Goal: Ask a question: Seek information or help from site administrators or community

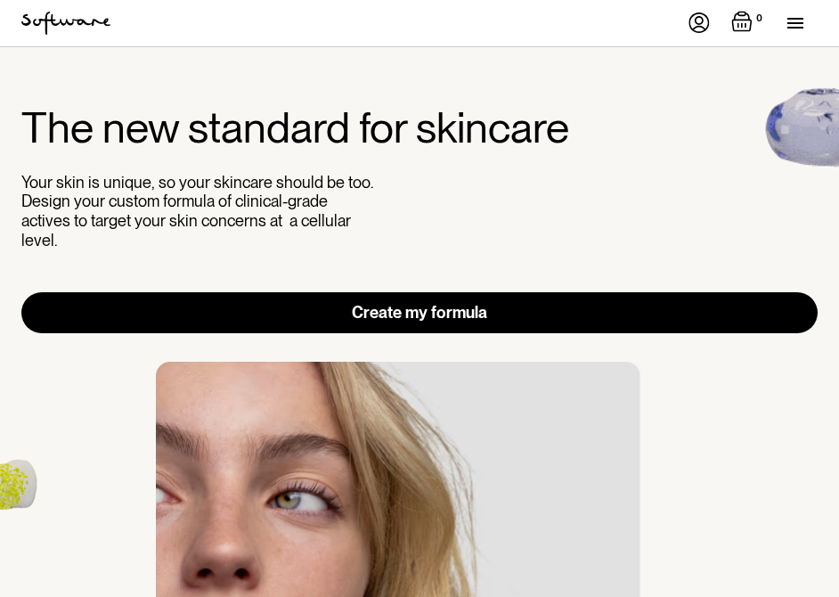
click at [699, 21] on img at bounding box center [699, 22] width 21 height 20
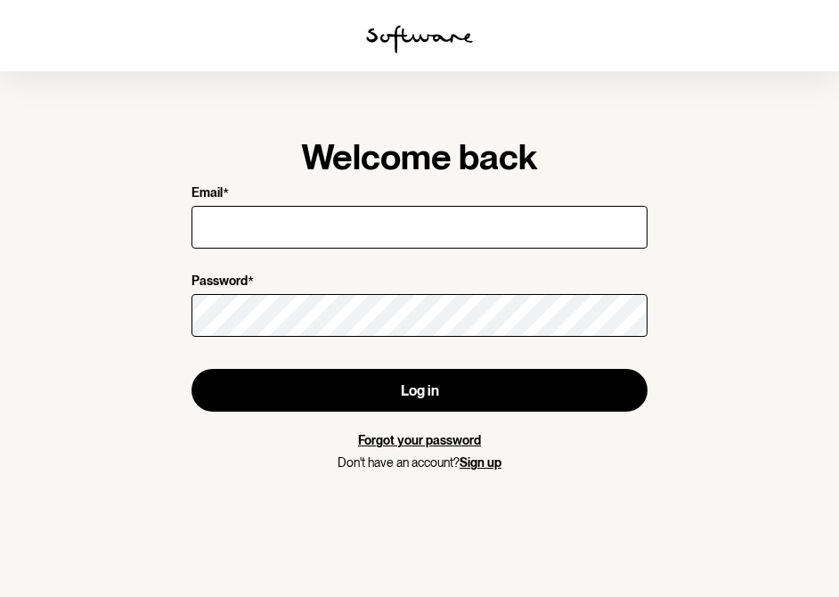
click at [351, 250] on div at bounding box center [420, 227] width 456 height 50
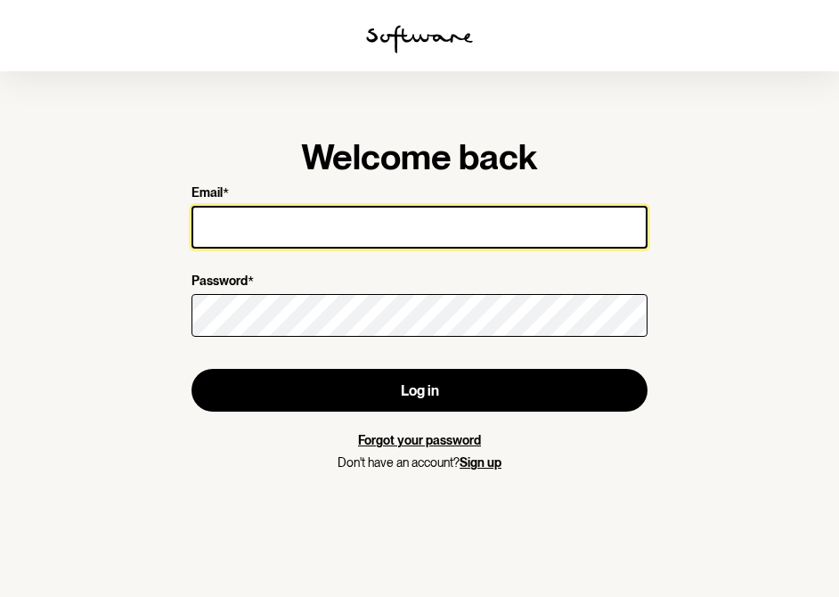
click at [347, 224] on input "Email *" at bounding box center [420, 227] width 456 height 43
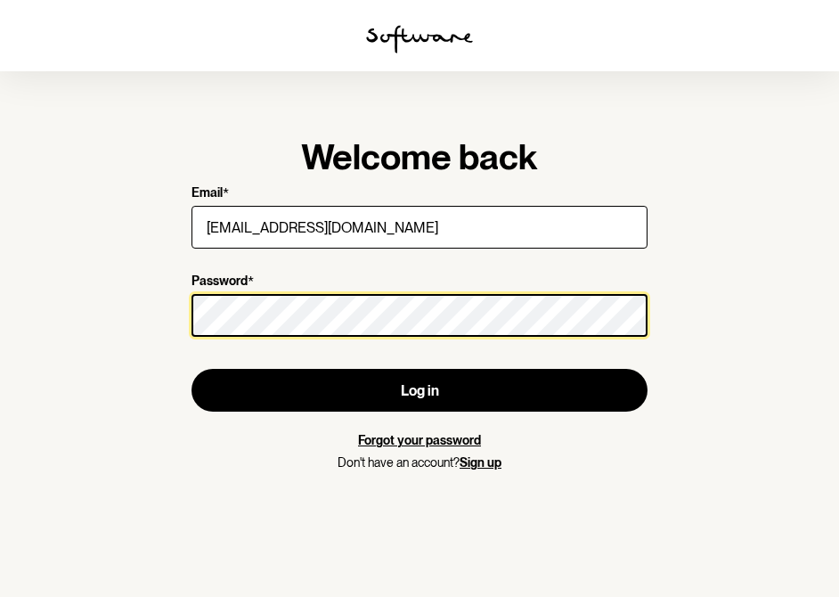
click at [192, 369] on button "Log in" at bounding box center [420, 390] width 456 height 43
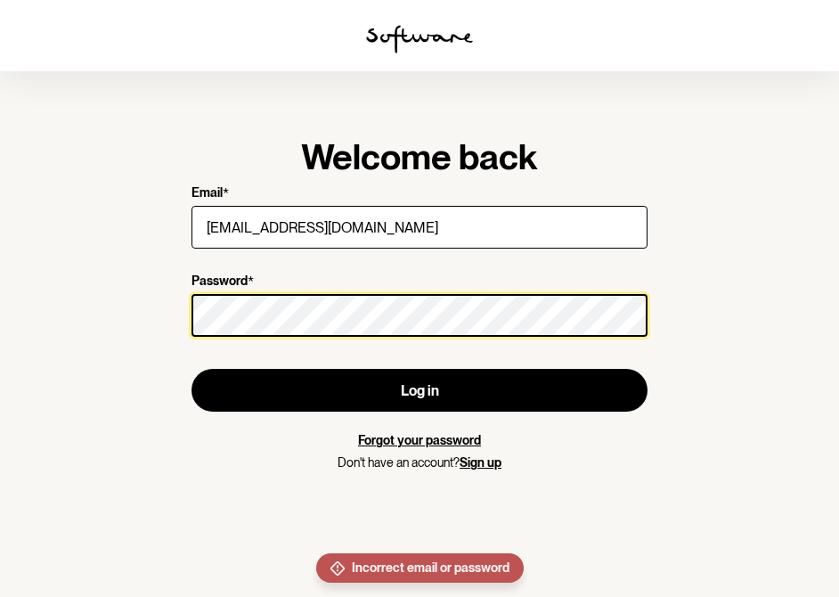
click at [156, 300] on section "Welcome back Email * [EMAIL_ADDRESS][DOMAIN_NAME] Password * Log in Forgot your…" at bounding box center [419, 298] width 839 height 597
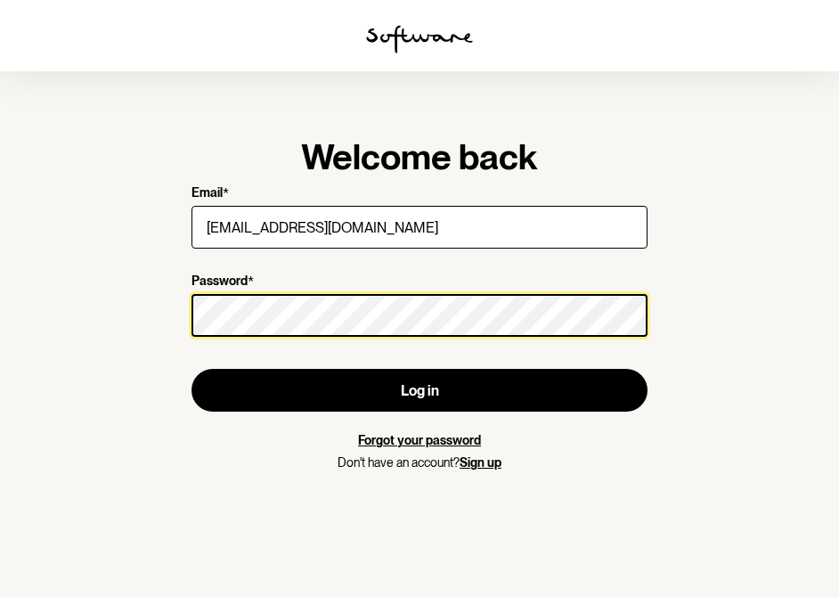
click at [192, 369] on button "Log in" at bounding box center [420, 390] width 456 height 43
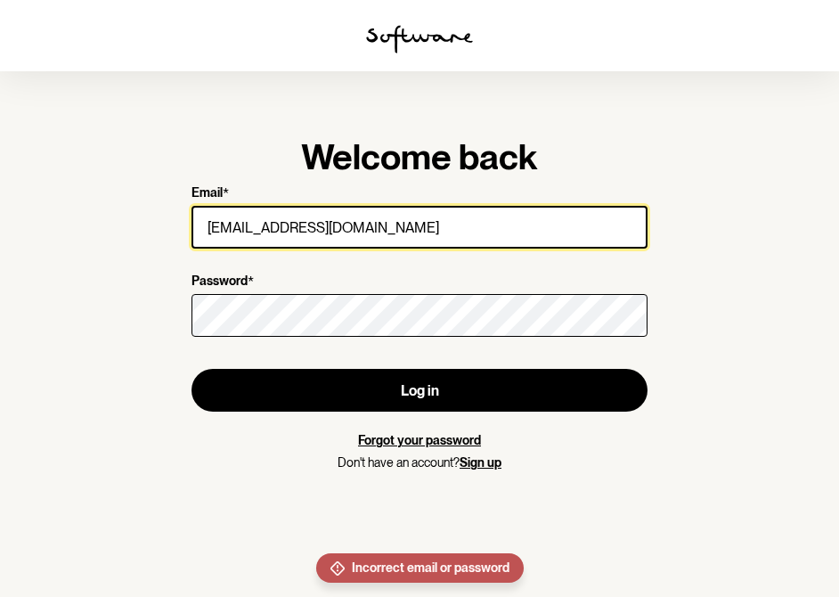
drag, startPoint x: 447, startPoint y: 216, endPoint x: 122, endPoint y: 204, distance: 325.4
click at [125, 208] on section "Welcome back Email * [EMAIL_ADDRESS][DOMAIN_NAME] Password * Log in Forgot your…" at bounding box center [419, 298] width 839 height 597
drag, startPoint x: 446, startPoint y: 223, endPoint x: 144, endPoint y: 208, distance: 302.4
click at [145, 211] on section "Welcome back Email * [EMAIL_ADDRESS][DOMAIN_NAME] Password * Log in Forgot your…" at bounding box center [419, 298] width 839 height 597
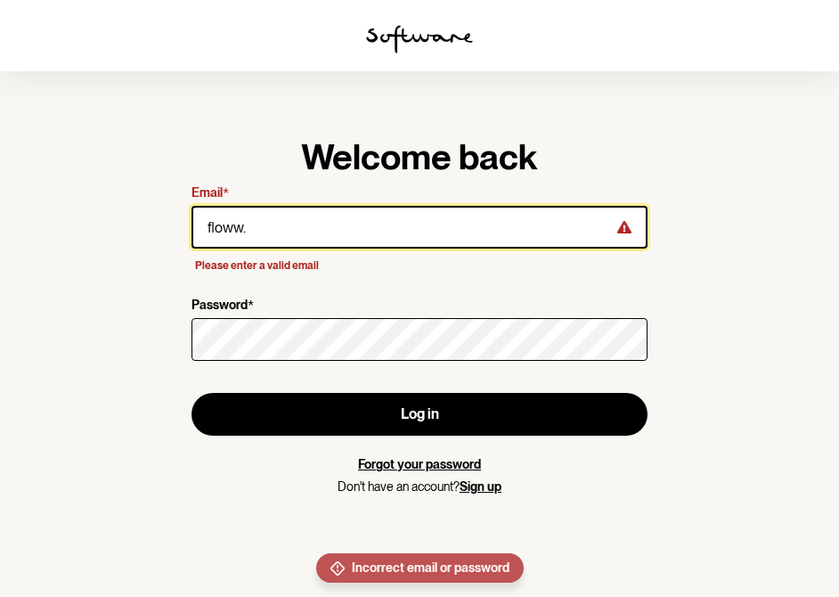
type input "[EMAIL_ADDRESS][DOMAIN_NAME]"
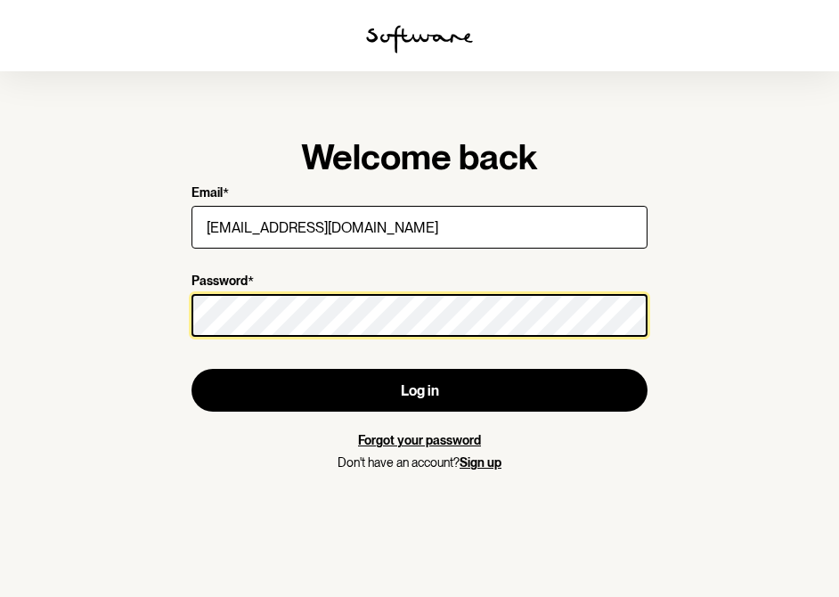
click at [183, 304] on div "Welcome back Email * [EMAIL_ADDRESS][DOMAIN_NAME] Password * Log in Forgot your…" at bounding box center [419, 303] width 513 height 392
click at [192, 369] on button "Log in" at bounding box center [420, 390] width 456 height 43
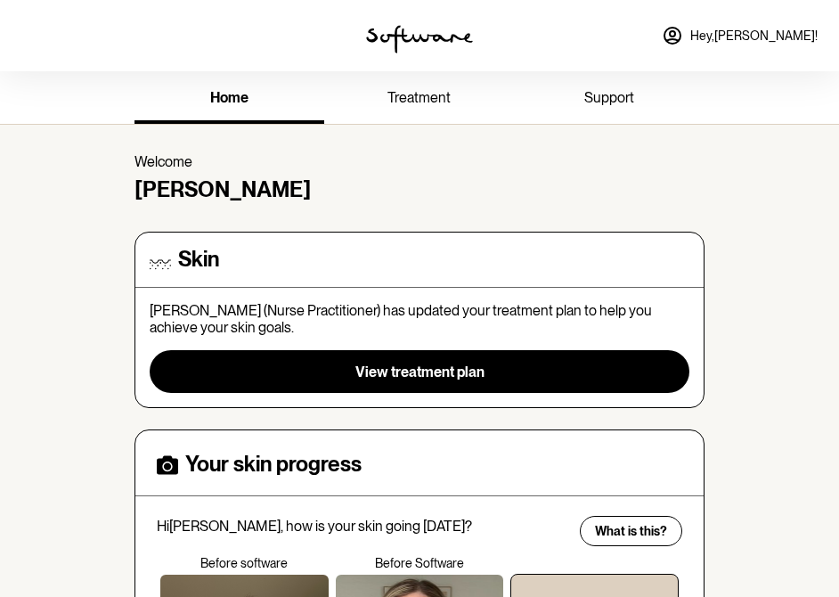
click at [407, 101] on span "treatment" at bounding box center [419, 97] width 63 height 17
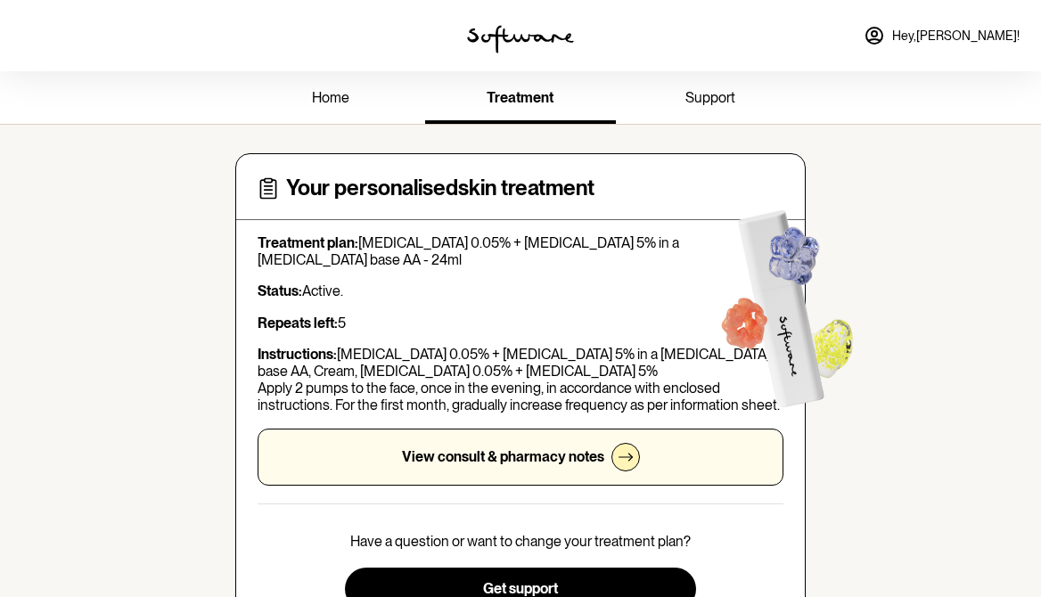
click at [430, 256] on div "Treatment plan: [MEDICAL_DATA] 0.05% + [MEDICAL_DATA] 5% in a [MEDICAL_DATA] ba…" at bounding box center [520, 359] width 526 height 251
drag, startPoint x: 451, startPoint y: 240, endPoint x: 362, endPoint y: 239, distance: 89.1
click at [362, 239] on p "Treatment plan: [MEDICAL_DATA] 0.05% + [MEDICAL_DATA] 5% in a [MEDICAL_DATA] ba…" at bounding box center [520, 251] width 526 height 34
copy p "[MEDICAL_DATA] 0.05%"
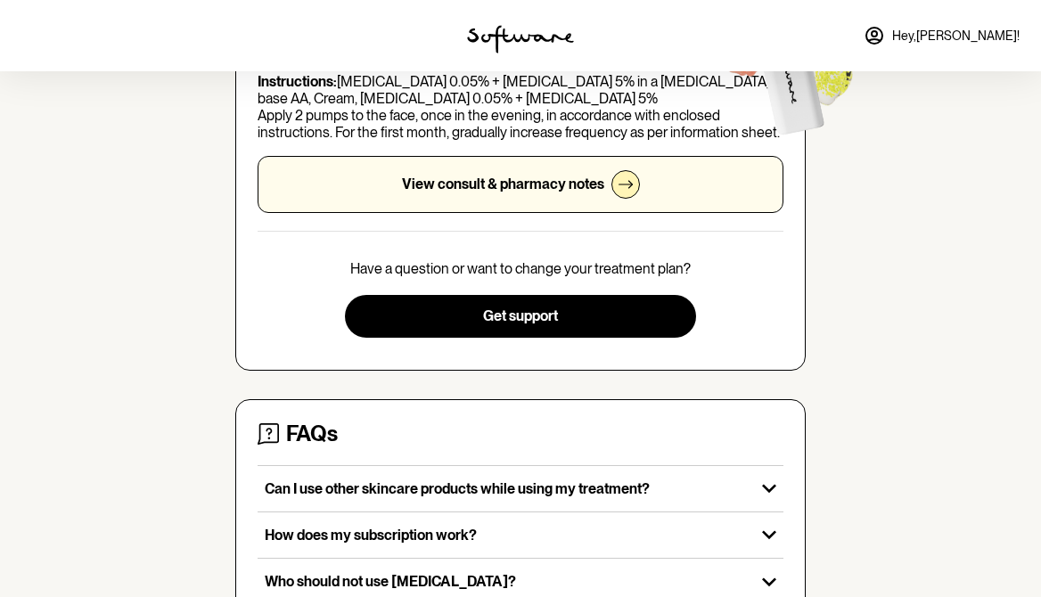
scroll to position [274, 0]
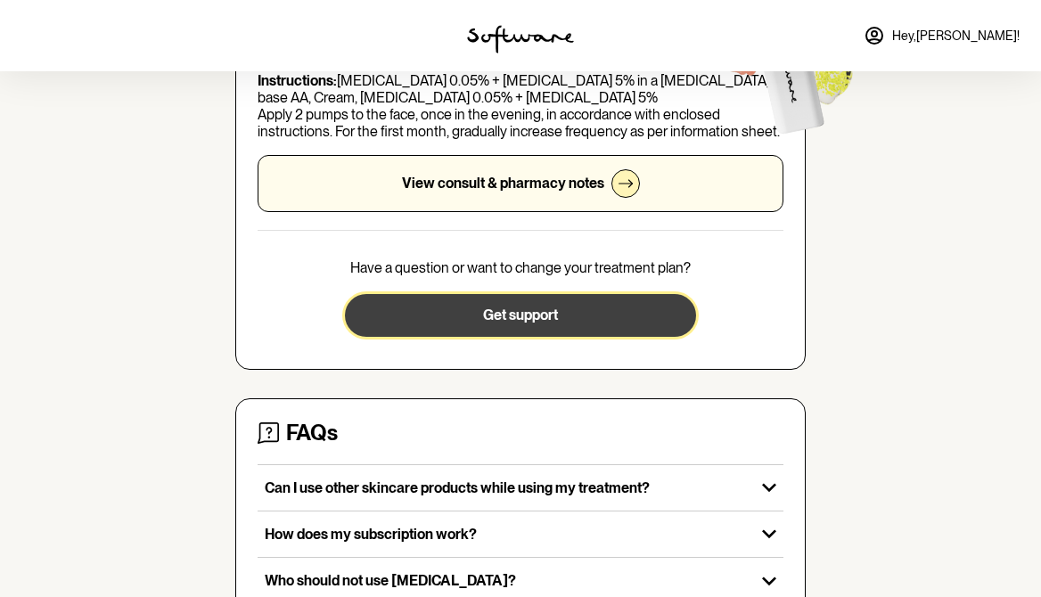
click at [487, 314] on button "Get support" at bounding box center [520, 315] width 350 height 43
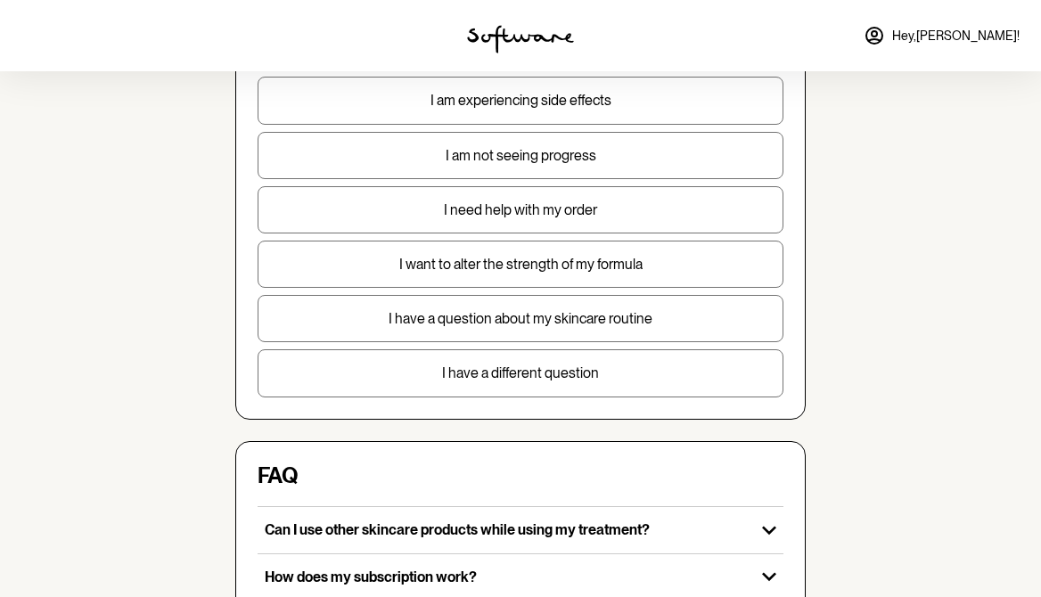
scroll to position [200, 0]
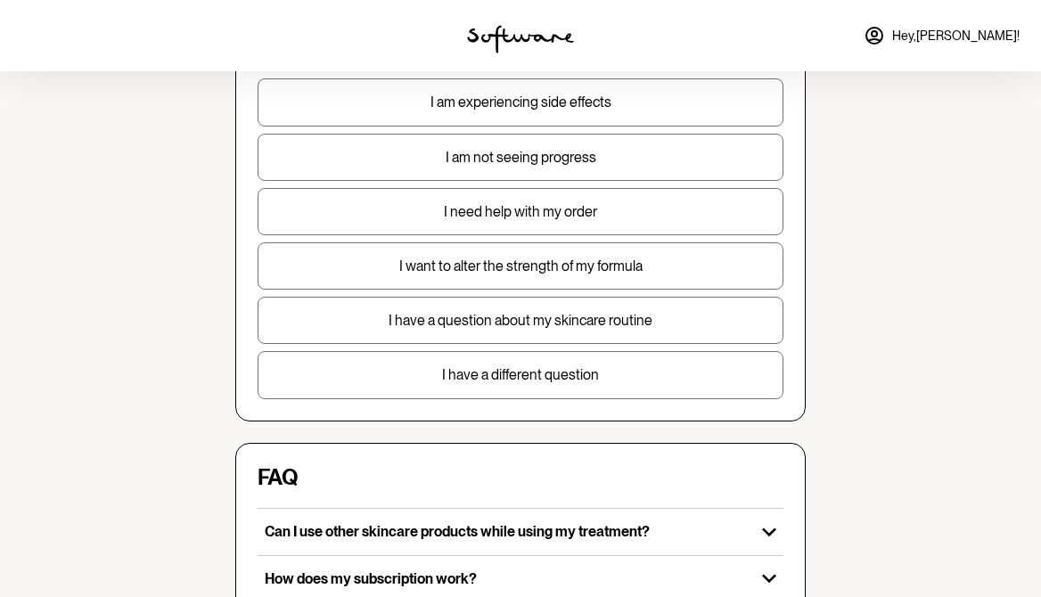
click at [542, 267] on p "I want to alter the strength of my formula" at bounding box center [520, 265] width 524 height 17
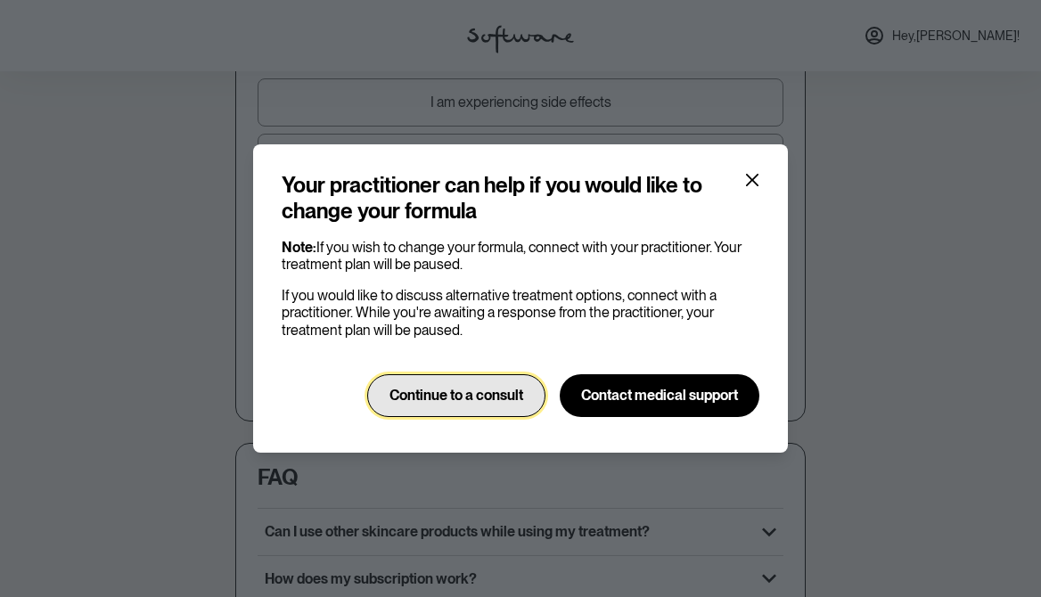
click at [447, 396] on span "Continue to a consult" at bounding box center [456, 395] width 134 height 17
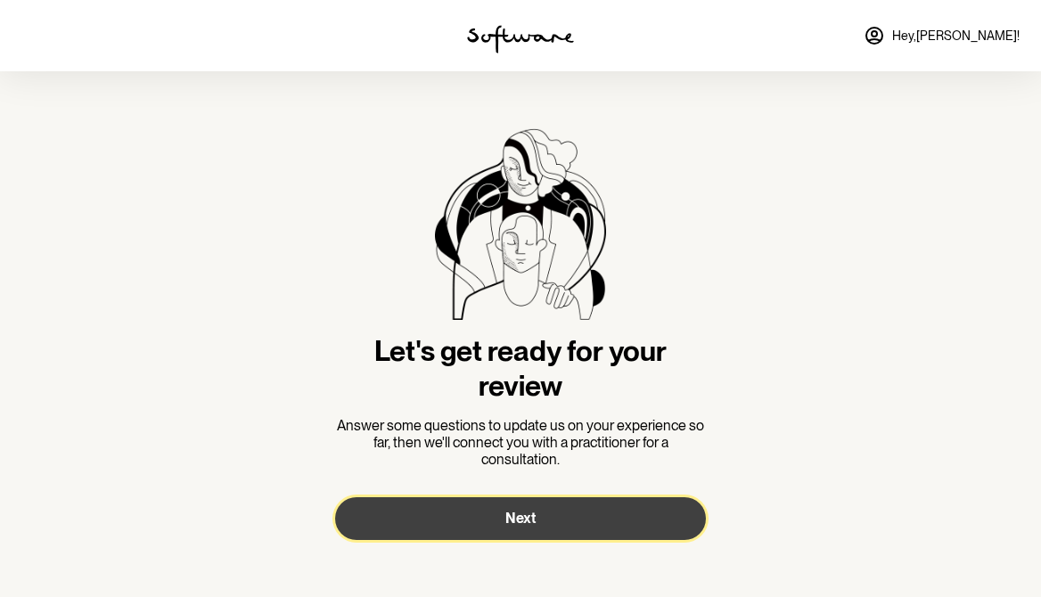
click at [524, 504] on button "Next" at bounding box center [520, 518] width 371 height 43
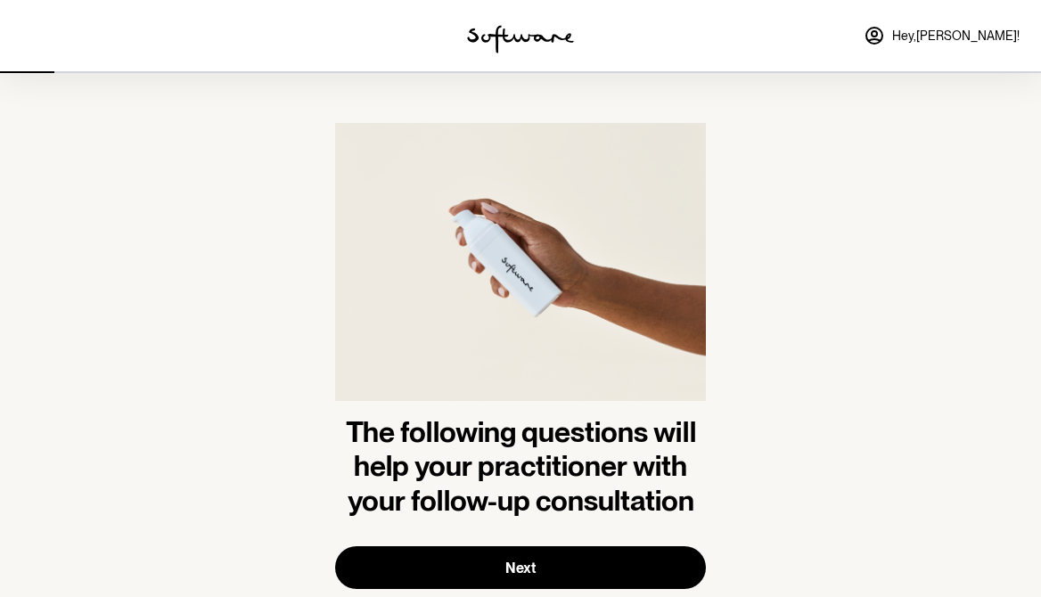
scroll to position [54, 0]
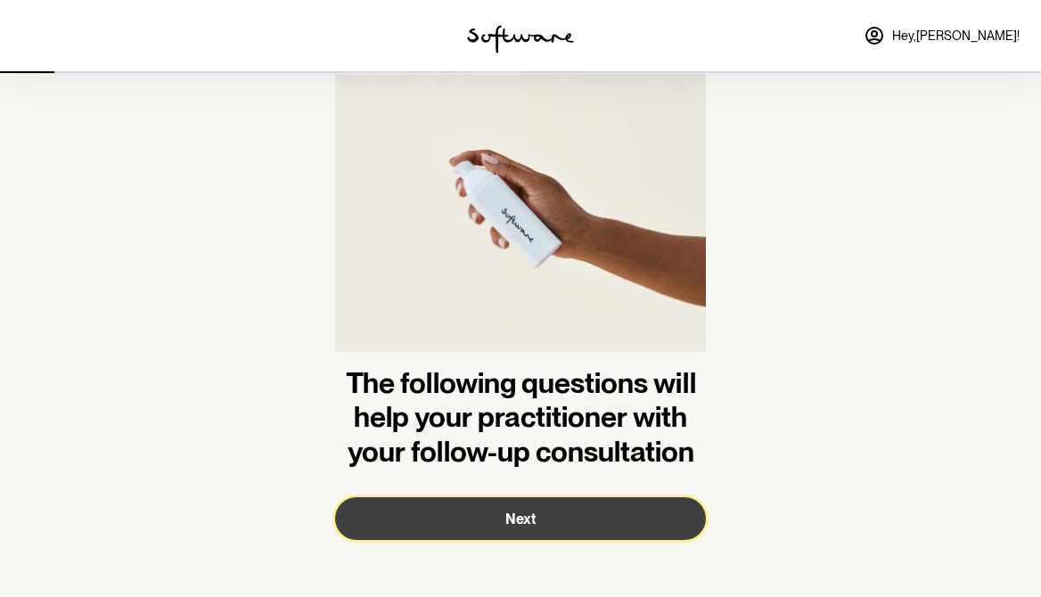
click at [488, 502] on button "Next" at bounding box center [520, 518] width 371 height 43
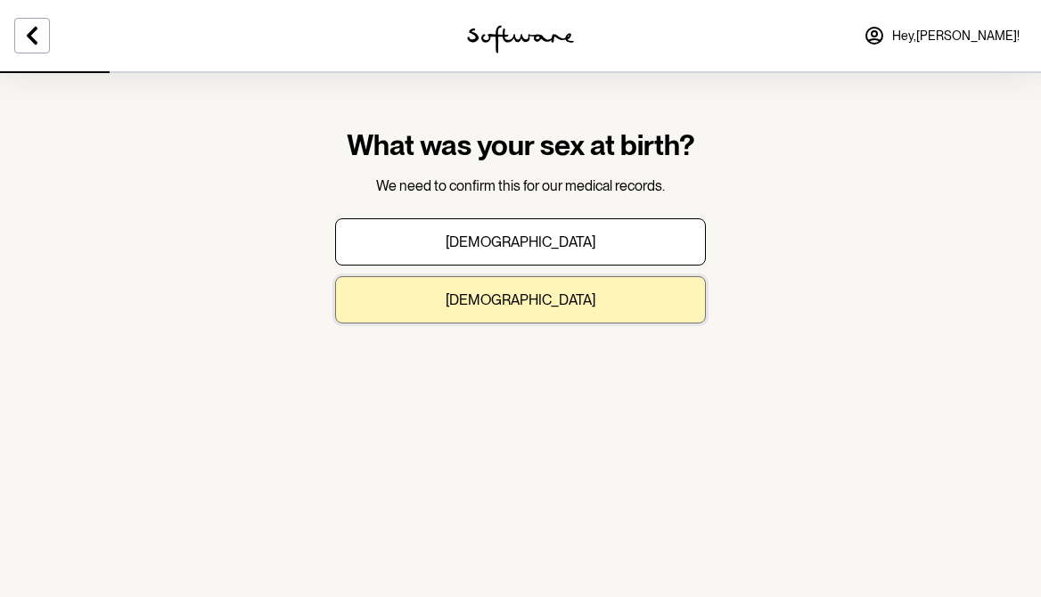
click at [511, 315] on button "[DEMOGRAPHIC_DATA]" at bounding box center [520, 299] width 371 height 47
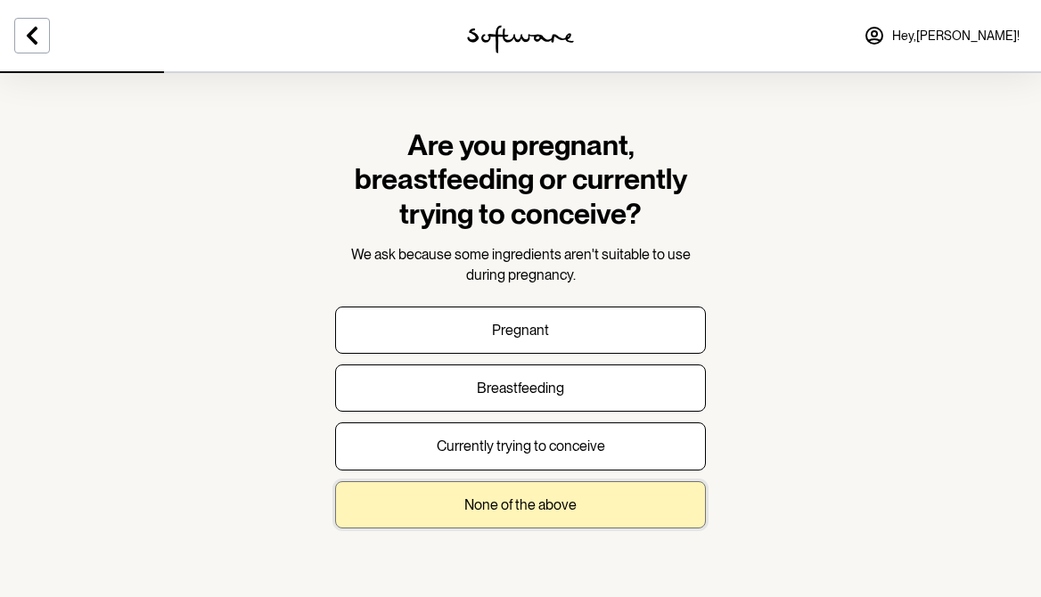
click at [579, 511] on button "None of the above" at bounding box center [520, 504] width 371 height 47
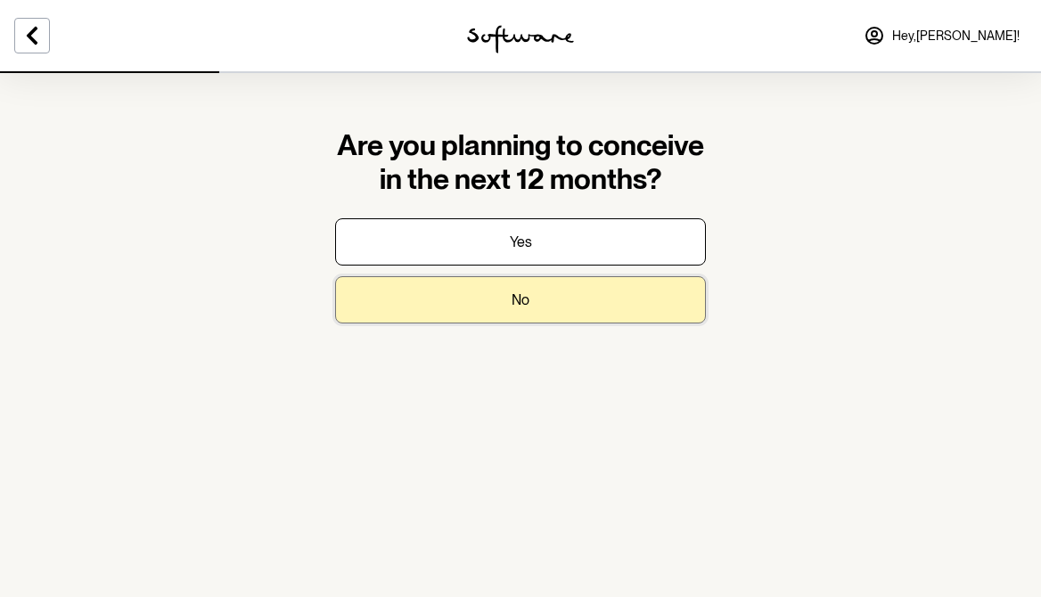
click at [506, 299] on button "No" at bounding box center [520, 299] width 371 height 47
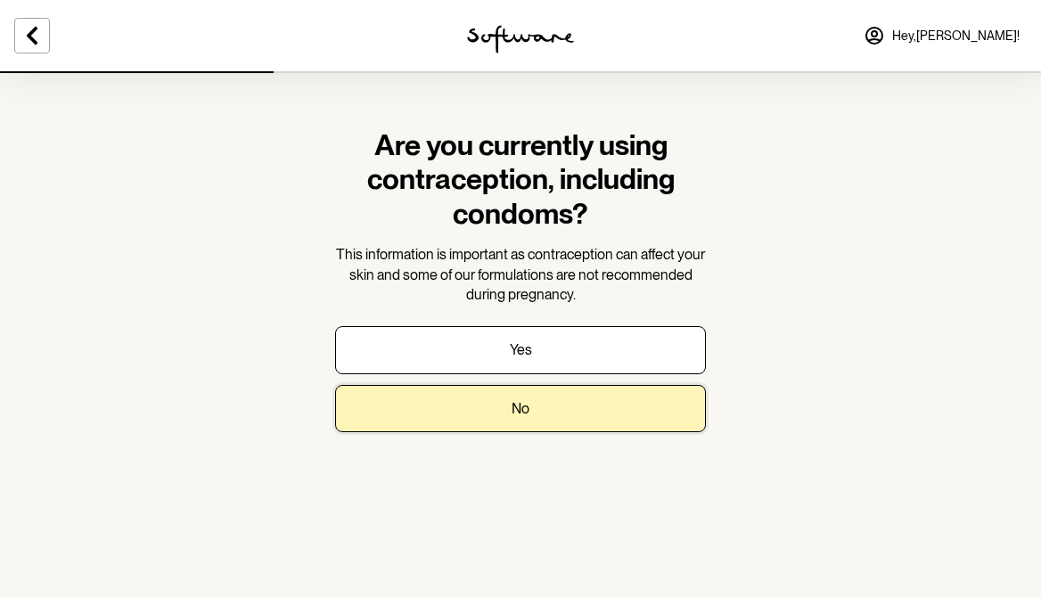
drag, startPoint x: 535, startPoint y: 414, endPoint x: 654, endPoint y: 222, distance: 226.5
click at [654, 220] on form "Are you currently using contraception, including condoms? This information is i…" at bounding box center [520, 280] width 371 height 304
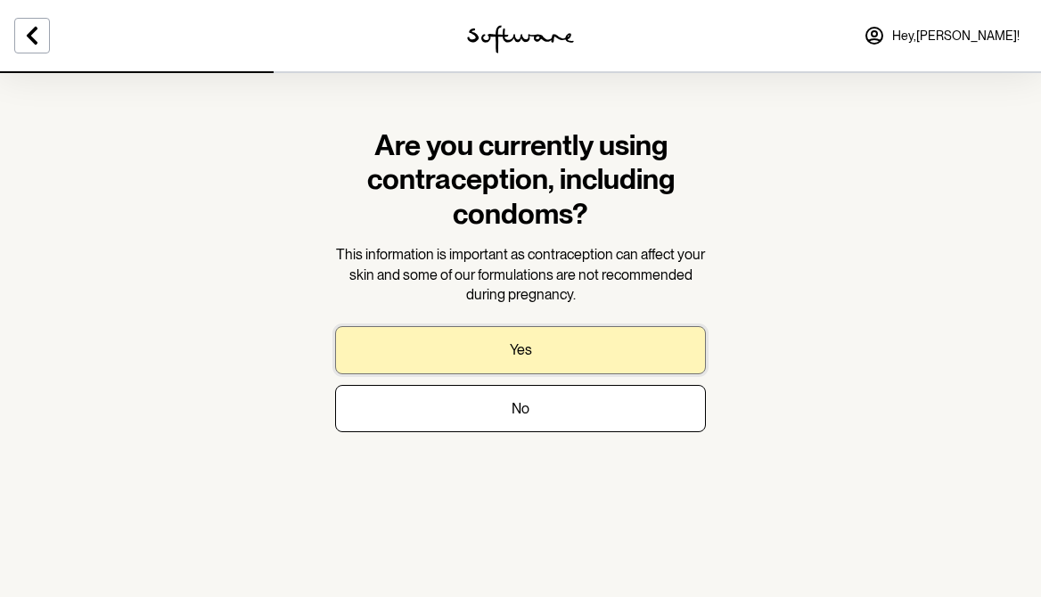
click at [588, 340] on button "Yes" at bounding box center [520, 349] width 371 height 47
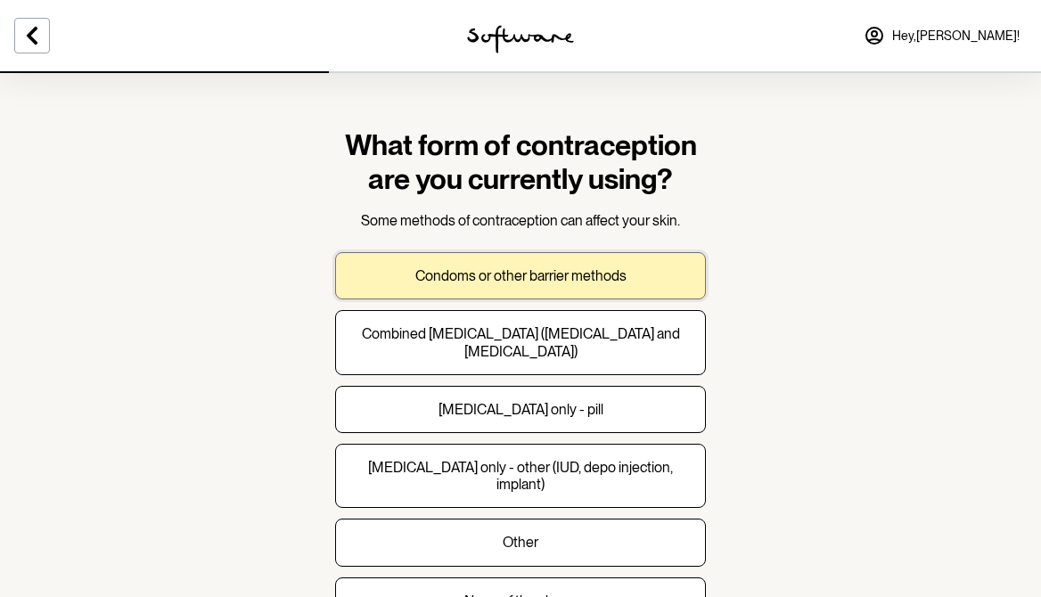
click at [617, 284] on button "Condoms or other barrier methods" at bounding box center [520, 275] width 371 height 47
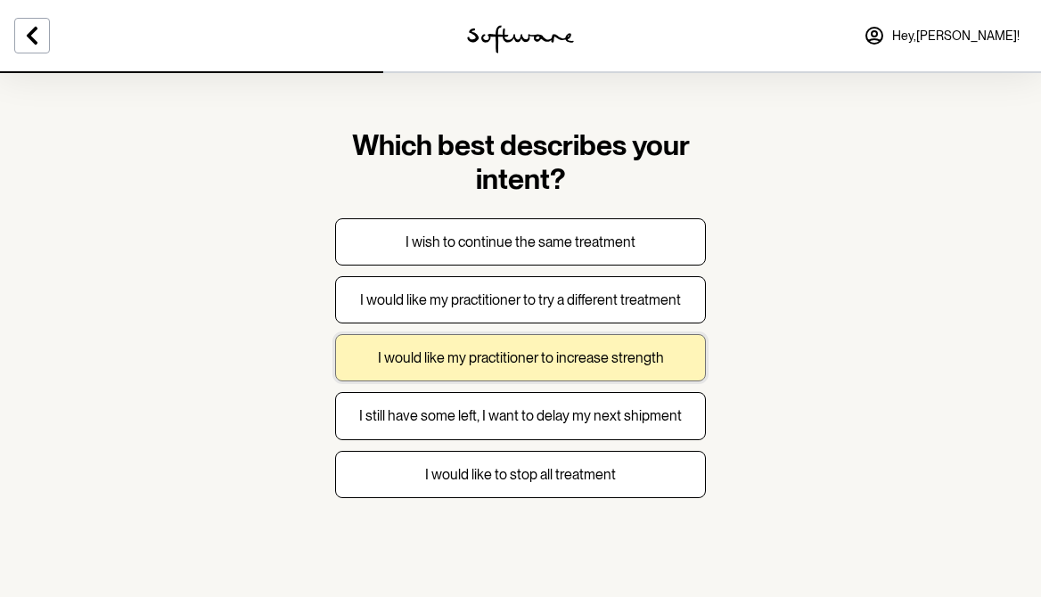
click at [587, 370] on button "I would like my practitioner to increase strength" at bounding box center [520, 357] width 371 height 47
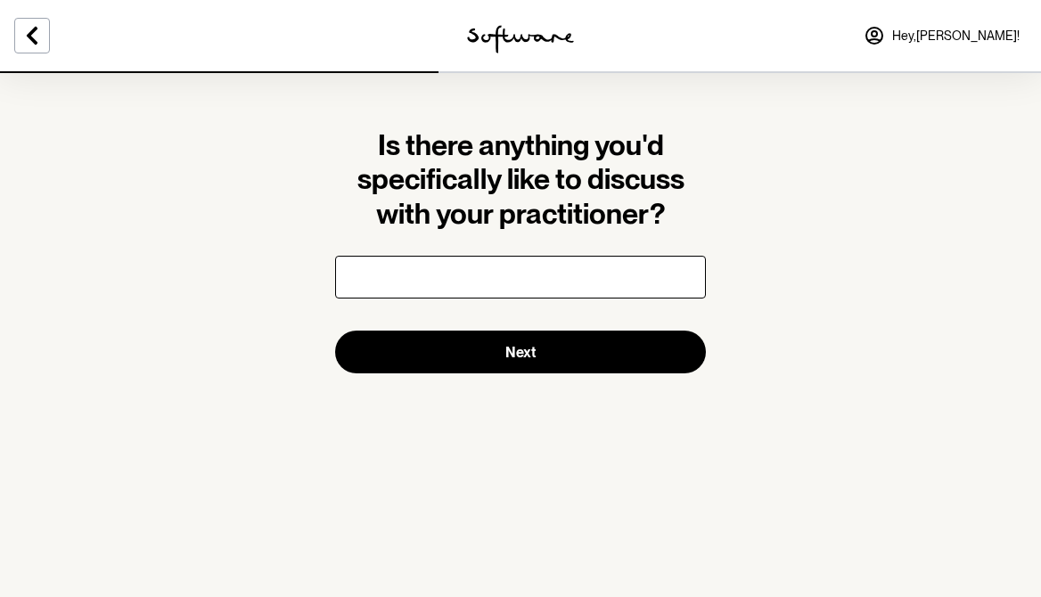
click at [543, 285] on input "text" at bounding box center [520, 277] width 371 height 43
click at [666, 275] on input "I'd like to discuss increasing strength as i'm quite unhappy with my wrinkles a…" at bounding box center [520, 277] width 371 height 43
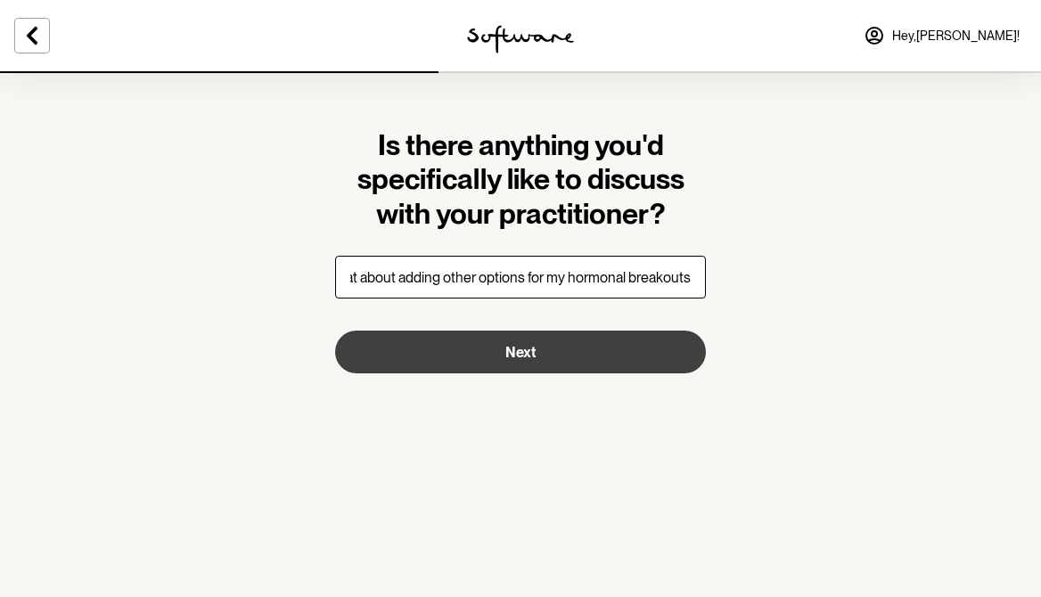
scroll to position [0, 669]
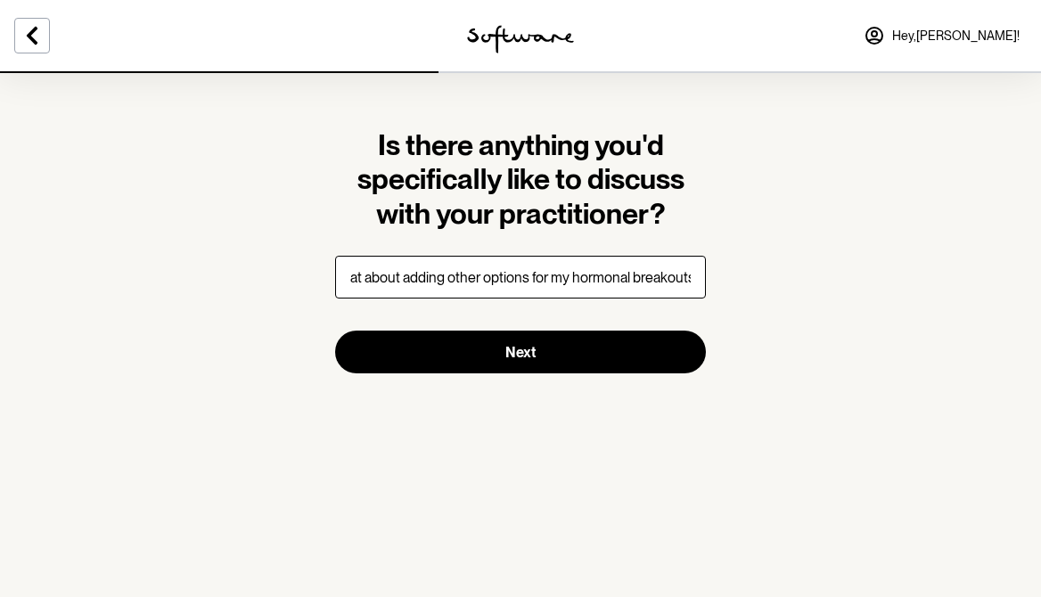
click at [678, 287] on input "I'd like to discuss increasing strength as i'm quite unhappy with my wrinkles a…" at bounding box center [520, 277] width 371 height 43
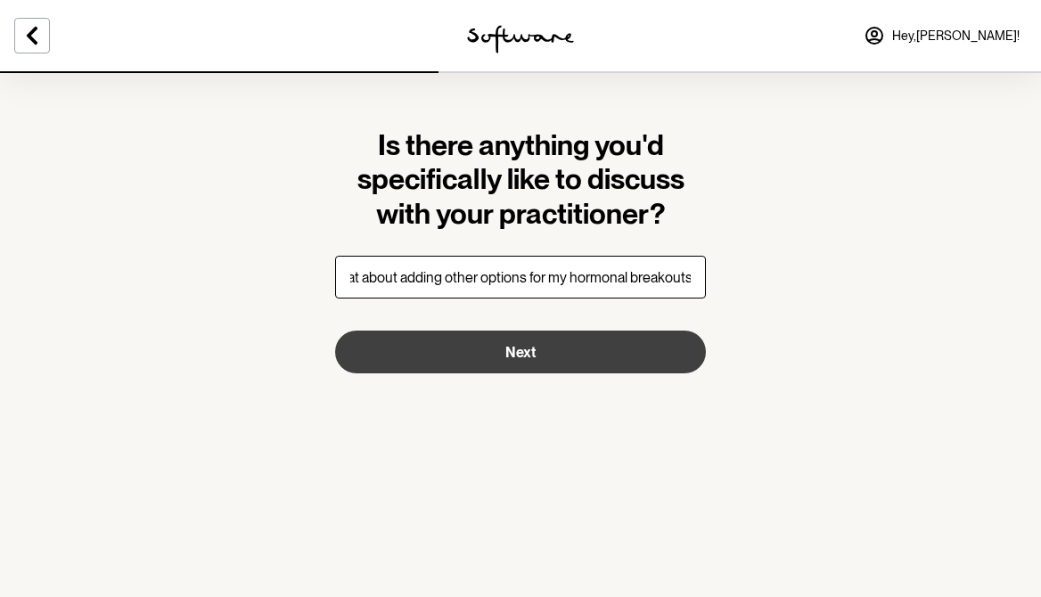
type input "I'd like to discuss increasing strength as i'm quite unhappy with my wrinkles a…"
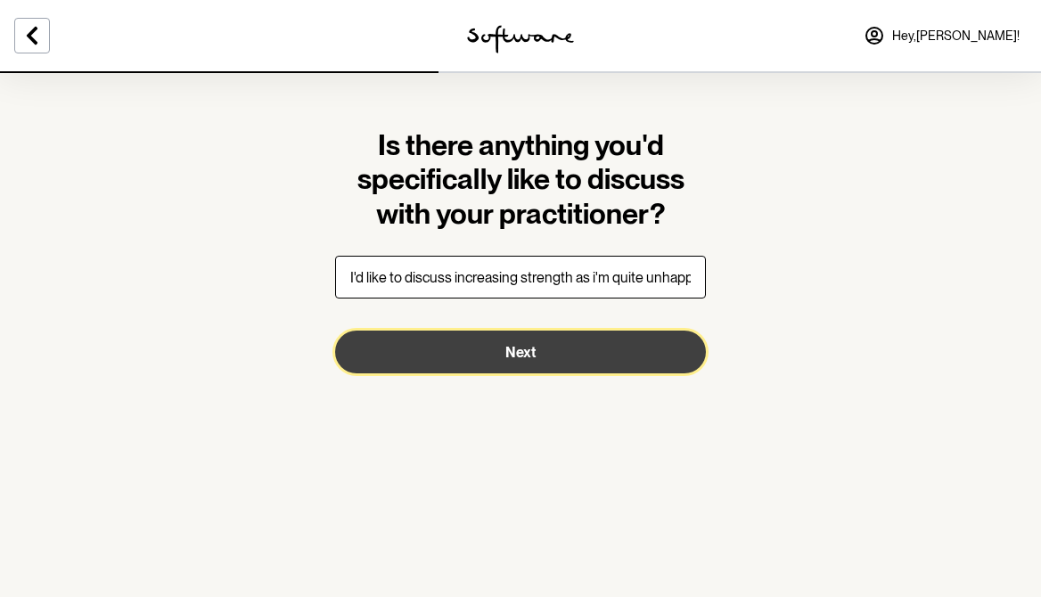
click at [573, 351] on button "Next" at bounding box center [520, 352] width 371 height 43
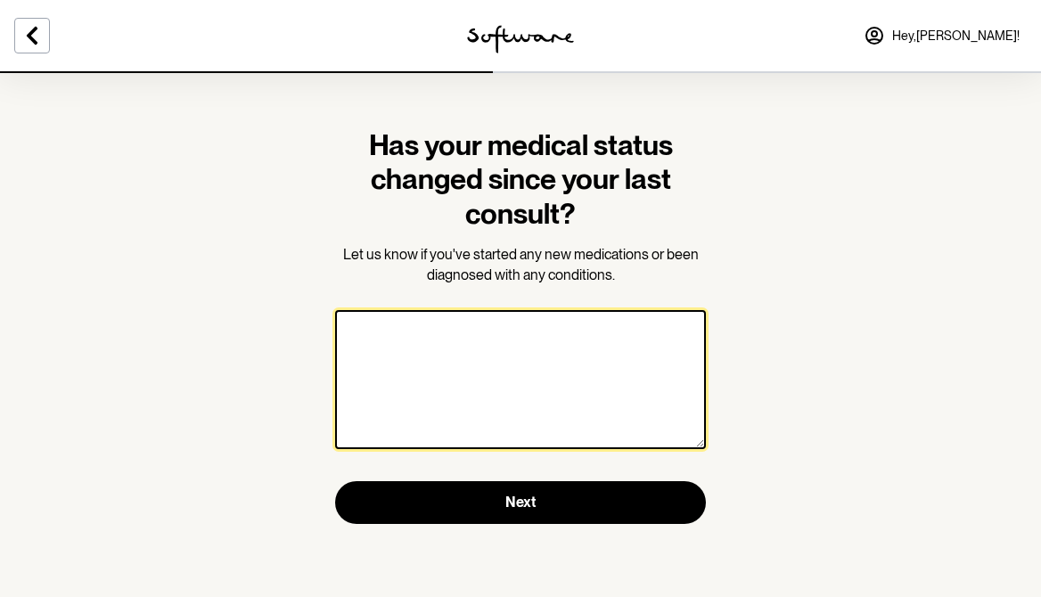
click at [521, 358] on textarea at bounding box center [520, 379] width 371 height 139
type textarea "N"
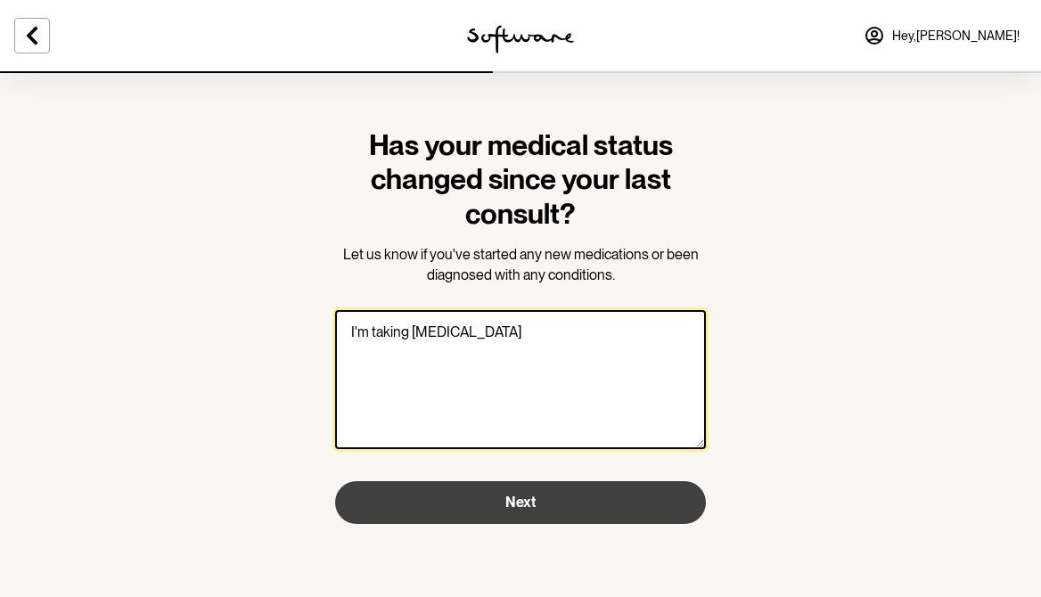
type textarea "I'm taking [MEDICAL_DATA]"
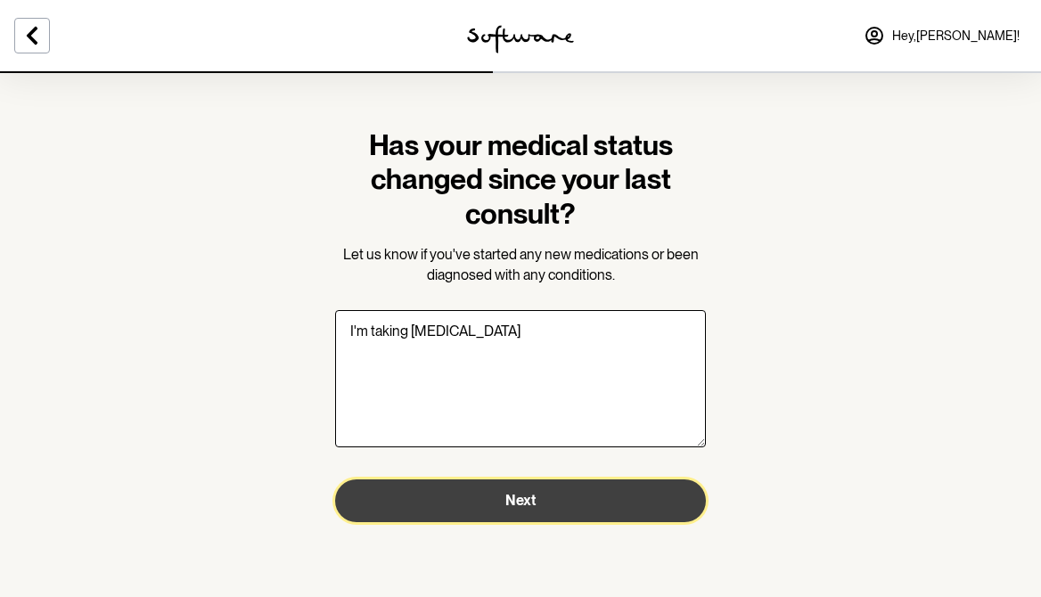
click at [469, 501] on button "Next" at bounding box center [520, 500] width 371 height 43
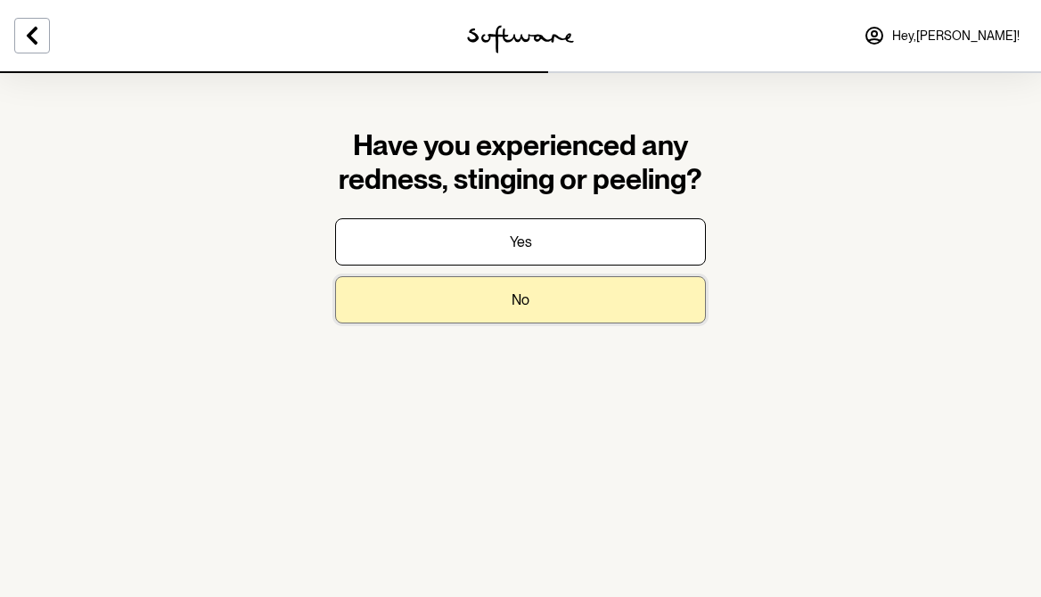
click at [586, 304] on button "No" at bounding box center [520, 299] width 371 height 47
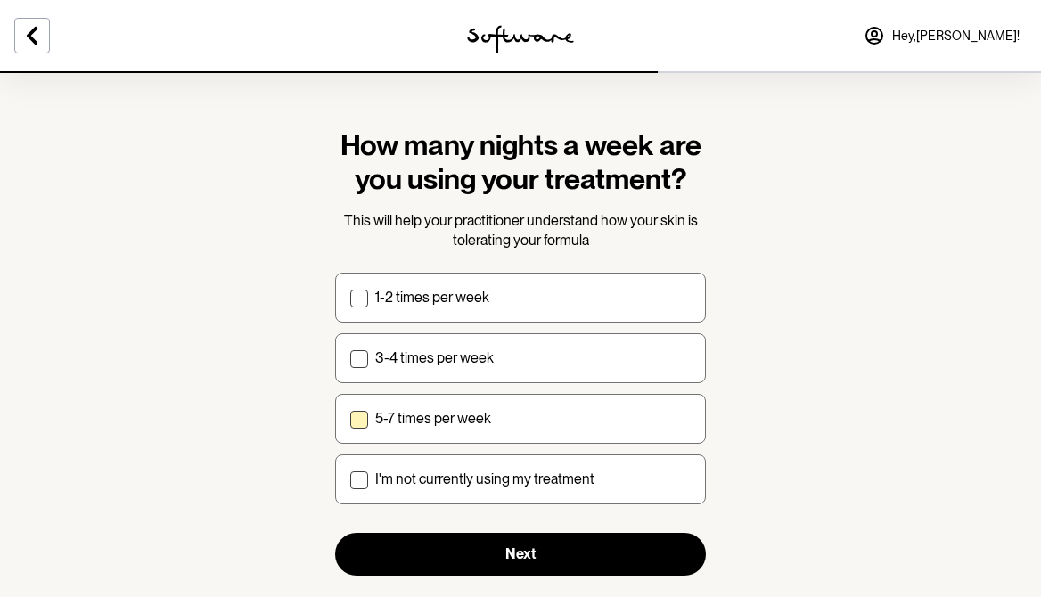
click at [522, 421] on div "5-7 times per week" at bounding box center [532, 418] width 315 height 17
click at [350, 419] on input "5-7 times per week" at bounding box center [349, 418] width 1 height 1
checkbox input "true"
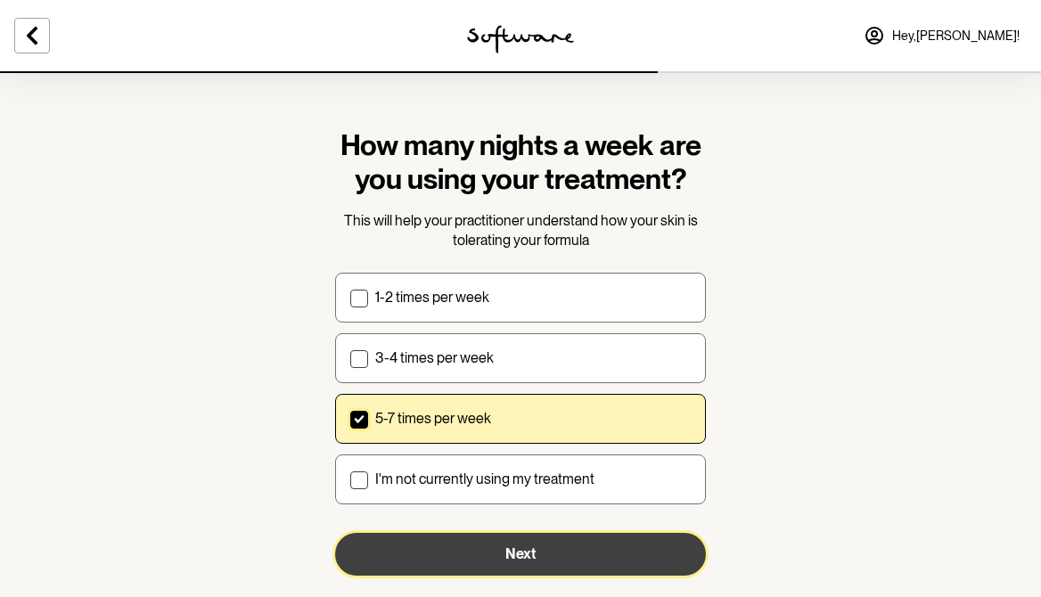
click at [513, 549] on span "Next" at bounding box center [520, 553] width 30 height 17
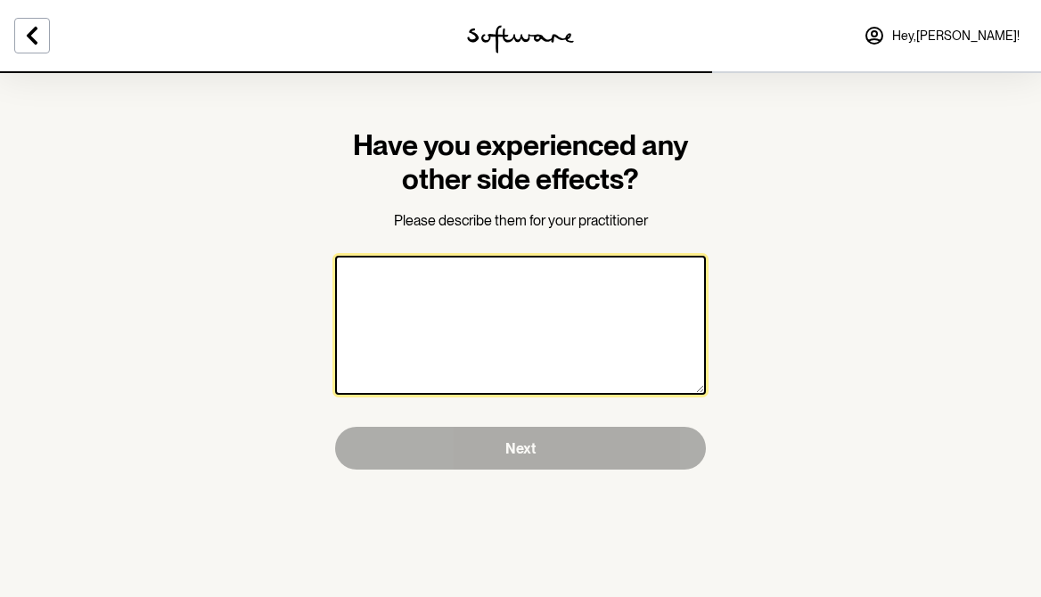
click at [535, 339] on textarea at bounding box center [520, 325] width 371 height 139
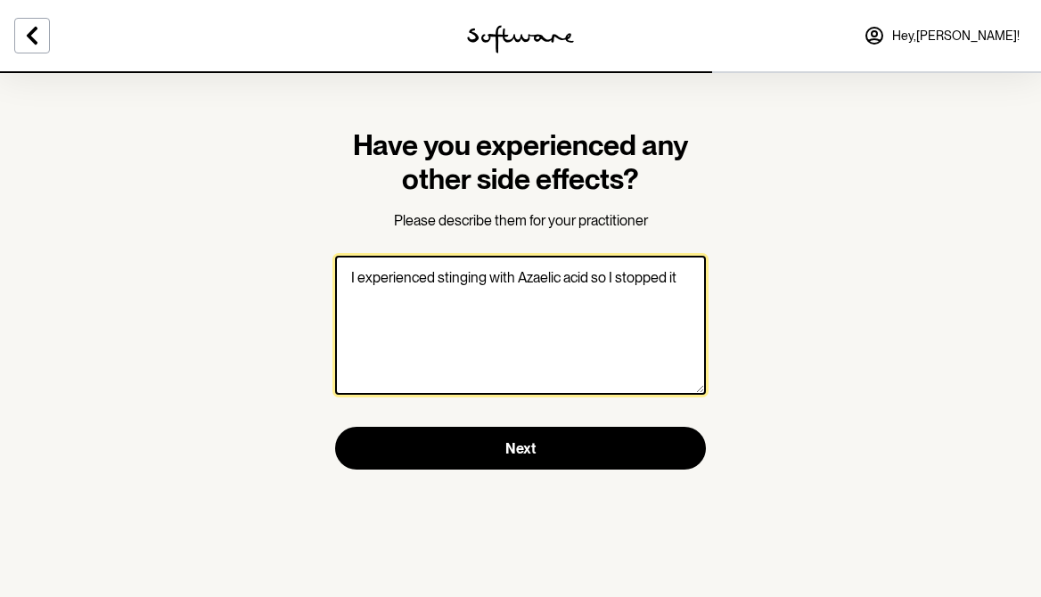
click at [439, 276] on textarea "I experienced stinging with Azaelic acid so I stopped it" at bounding box center [520, 325] width 371 height 139
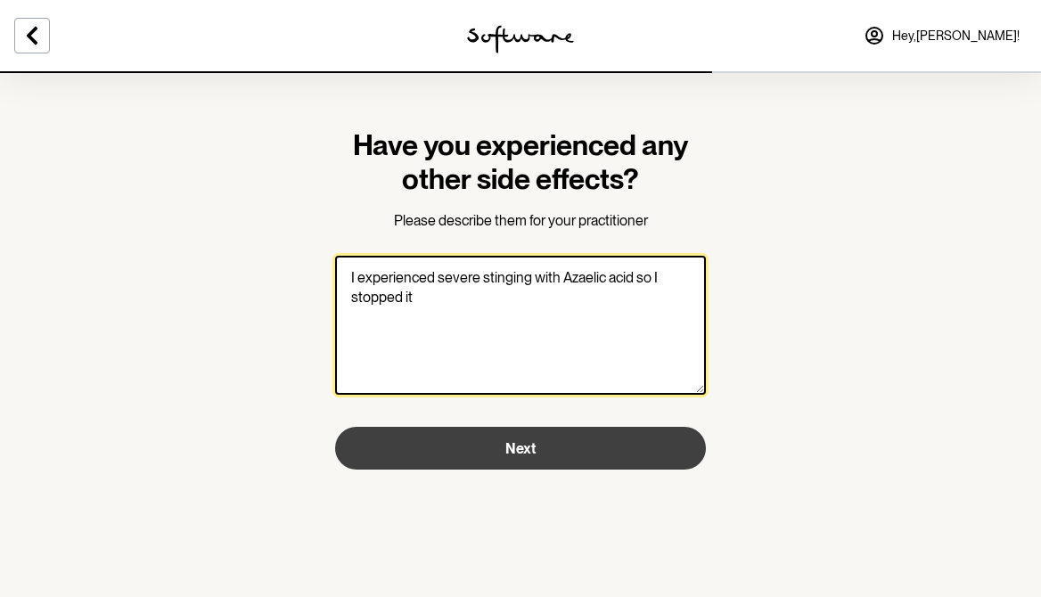
type textarea "I experienced severe stinging with Azaelic acid so I stopped it"
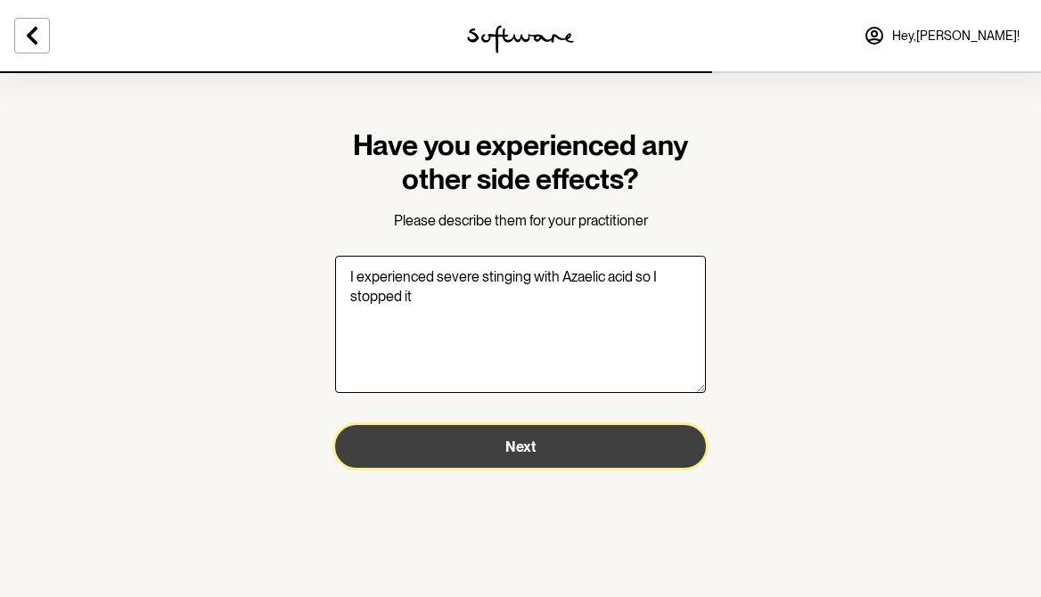
click at [467, 438] on button "Next" at bounding box center [520, 446] width 371 height 43
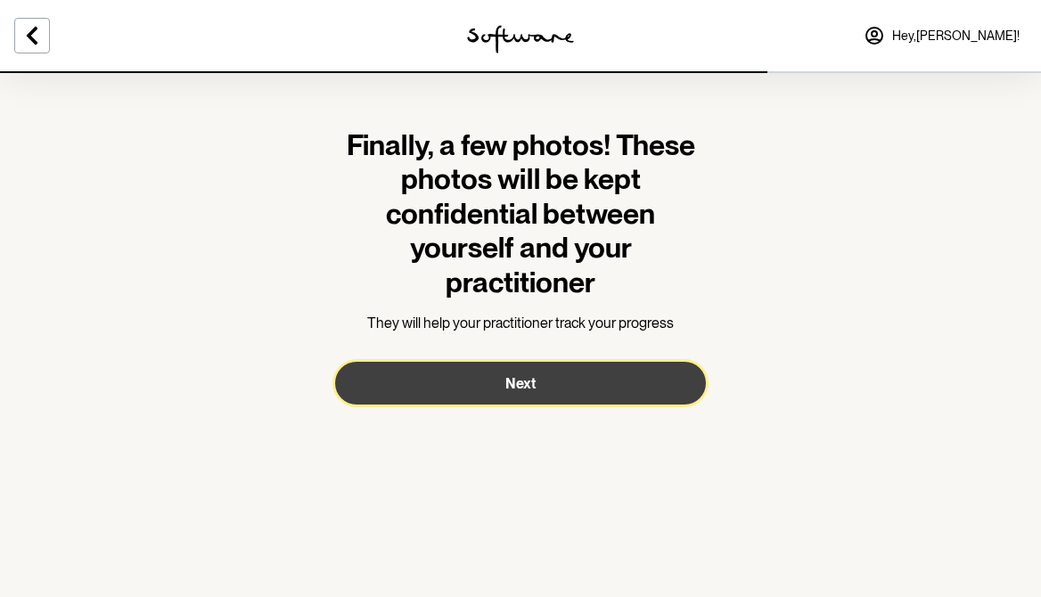
click at [611, 403] on button "Next" at bounding box center [520, 383] width 371 height 43
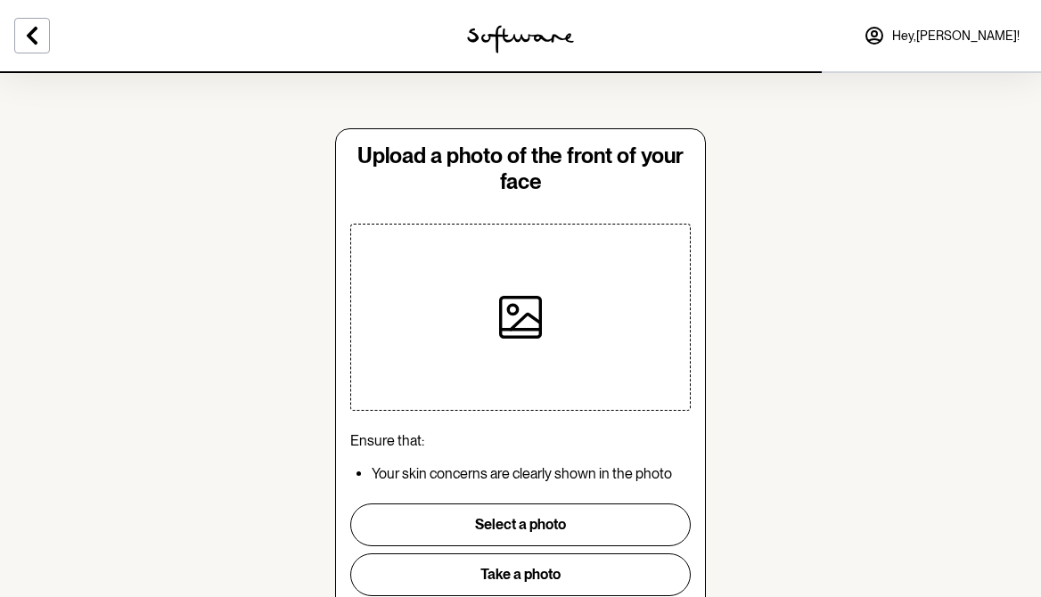
scroll to position [71, 0]
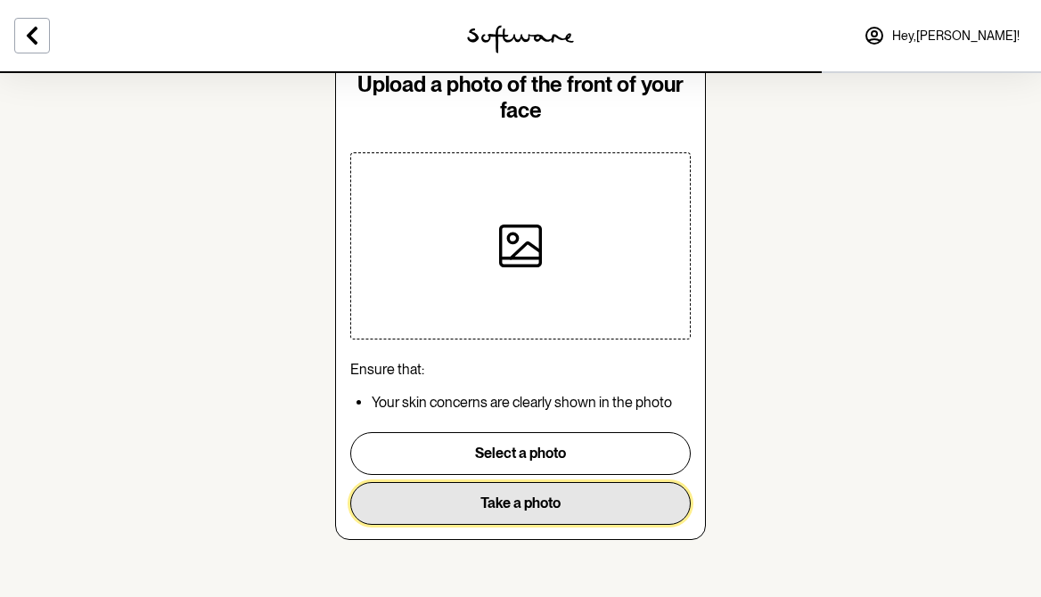
click at [534, 499] on button "Take a photo" at bounding box center [520, 503] width 340 height 43
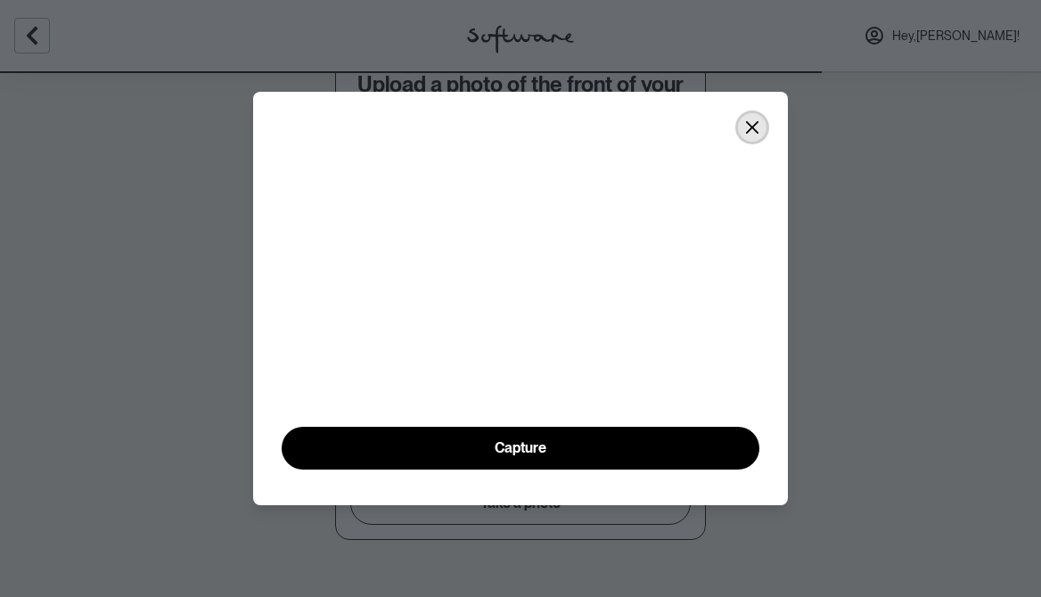
click at [755, 113] on button "Close" at bounding box center [752, 127] width 29 height 29
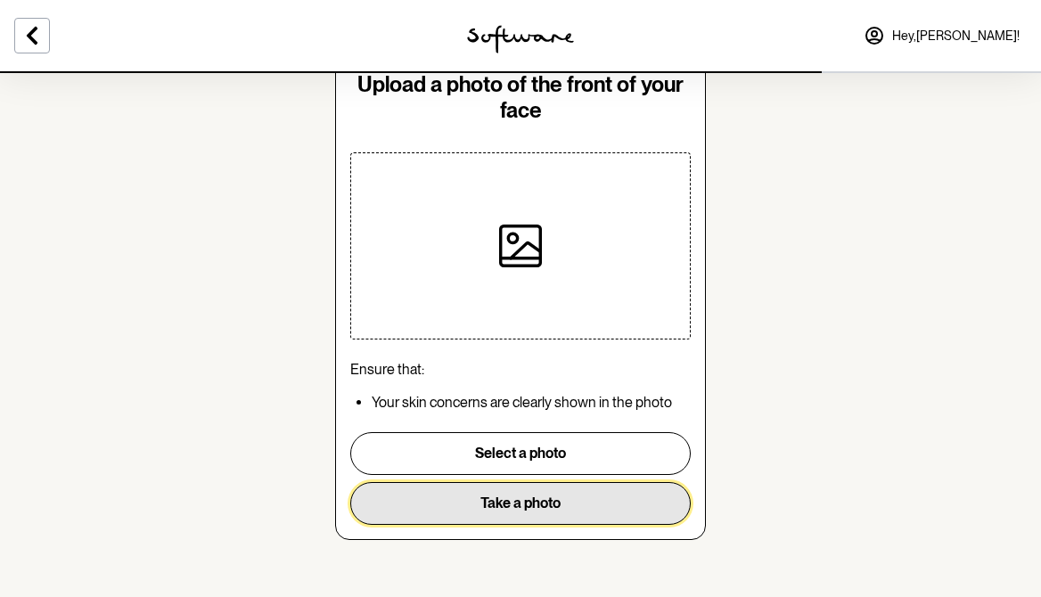
click at [493, 510] on button "Take a photo" at bounding box center [520, 503] width 340 height 43
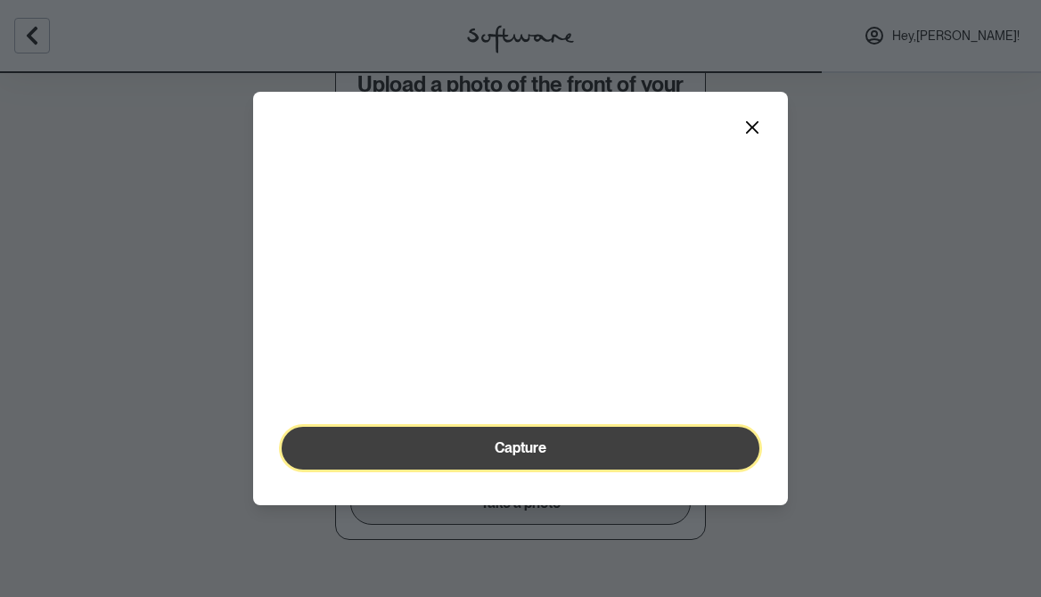
click at [493, 470] on button "Capture" at bounding box center [521, 448] width 478 height 43
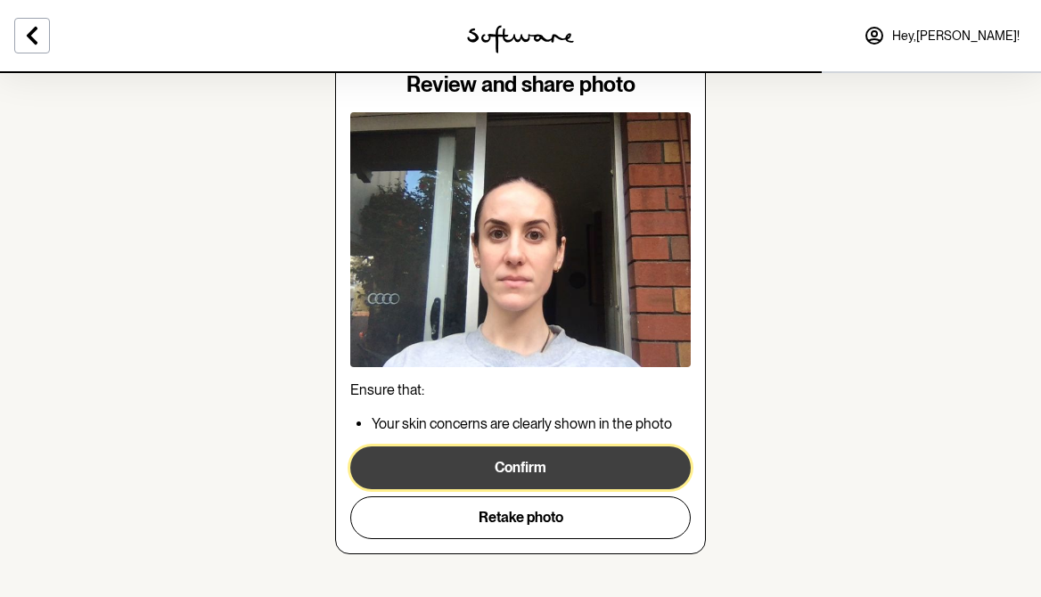
click at [529, 469] on button "Confirm" at bounding box center [520, 467] width 340 height 43
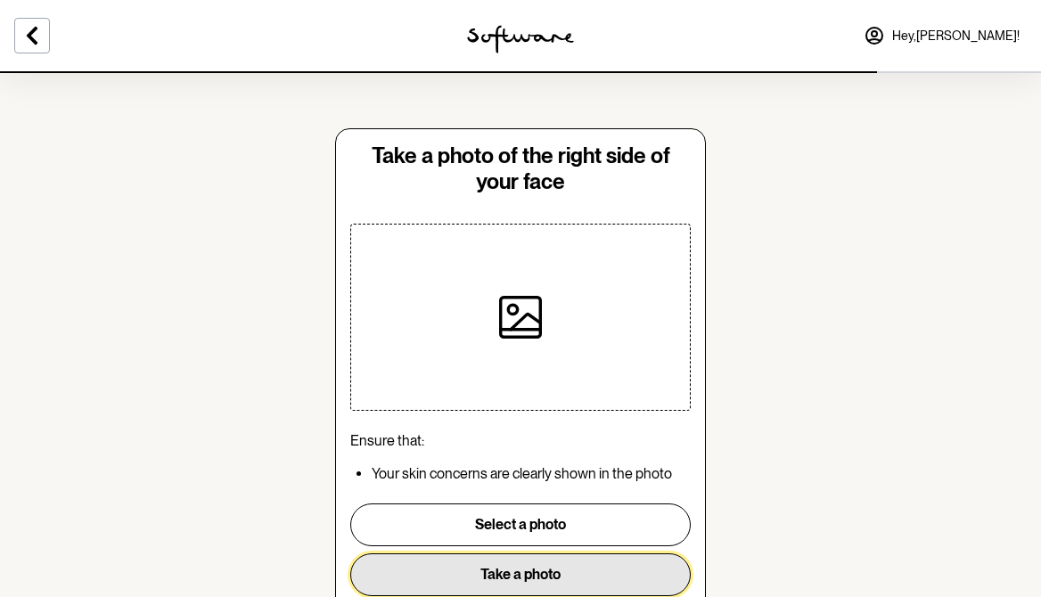
click at [509, 569] on button "Take a photo" at bounding box center [520, 574] width 340 height 43
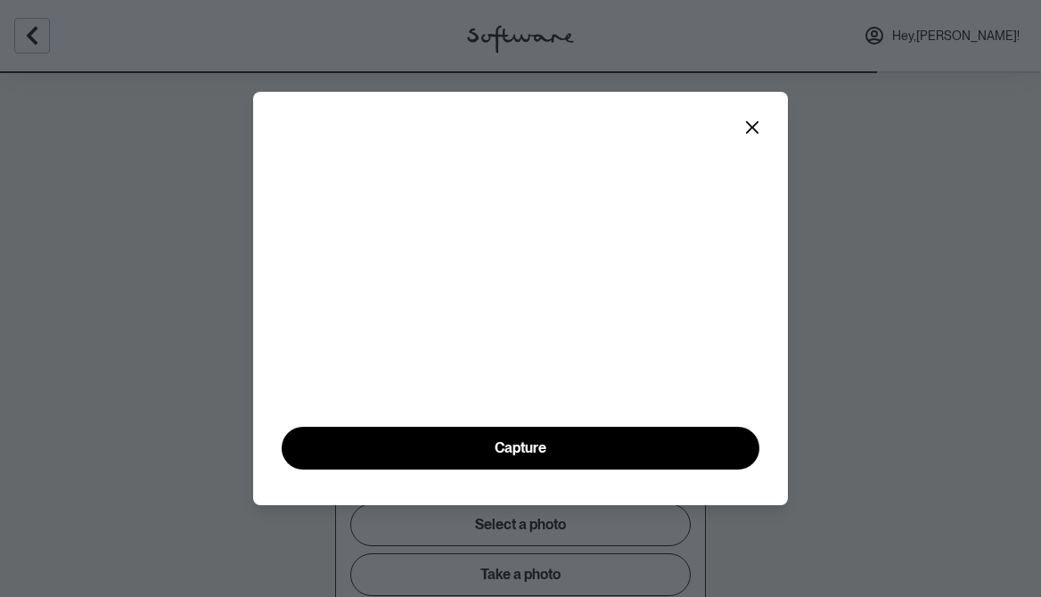
click at [532, 388] on video at bounding box center [521, 296] width 478 height 239
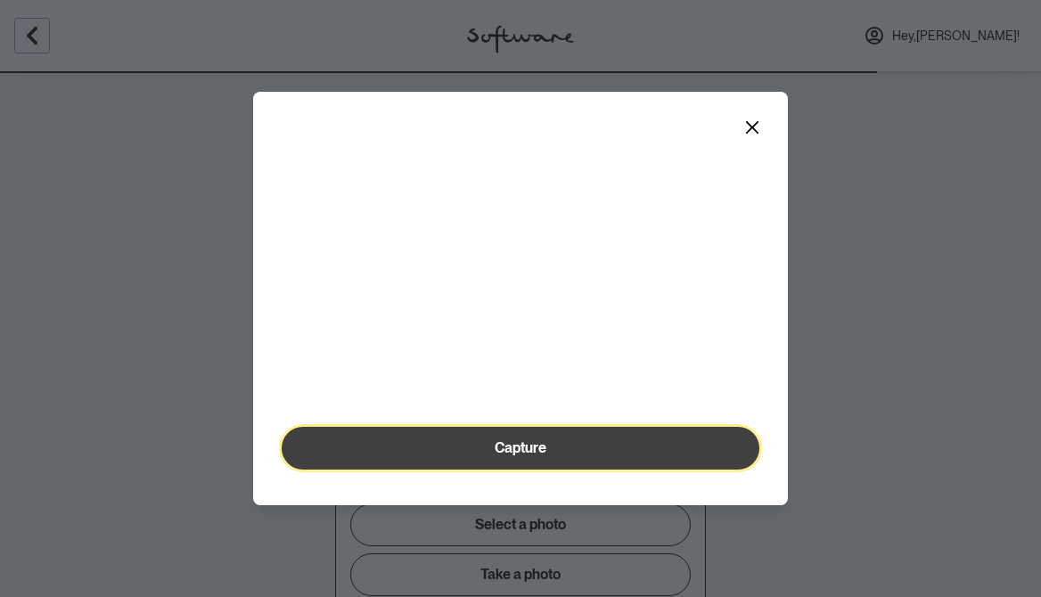
click at [518, 456] on span "Capture" at bounding box center [520, 447] width 52 height 17
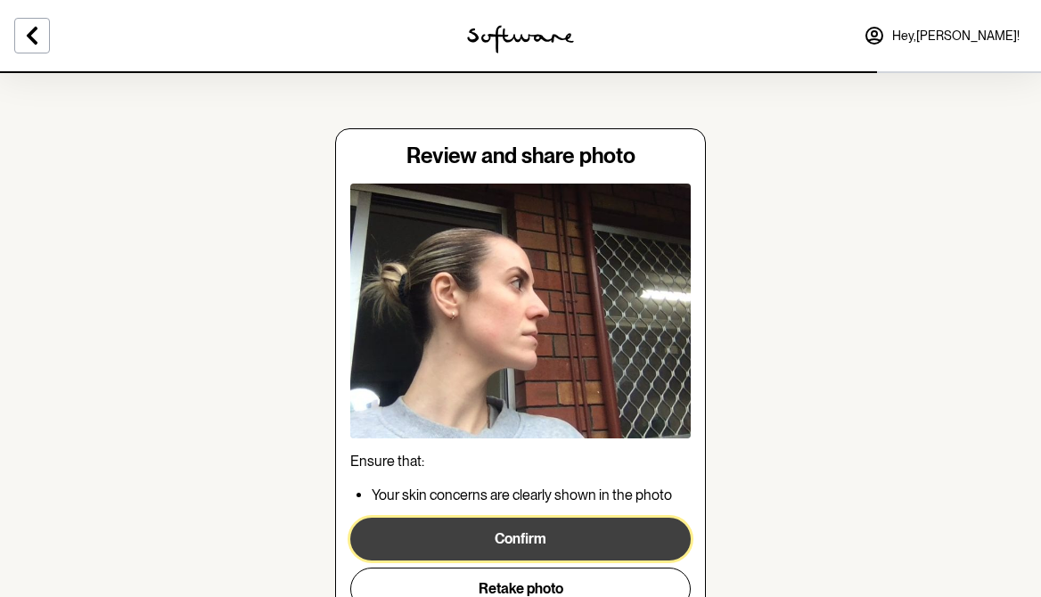
click at [541, 543] on button "Confirm" at bounding box center [520, 539] width 340 height 43
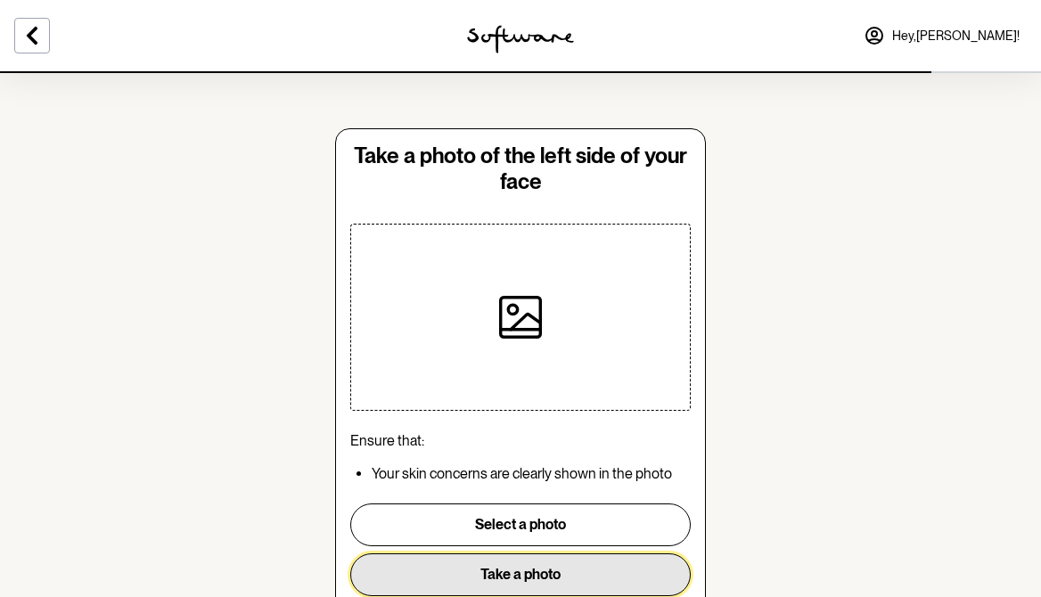
click at [510, 574] on button "Take a photo" at bounding box center [520, 574] width 340 height 43
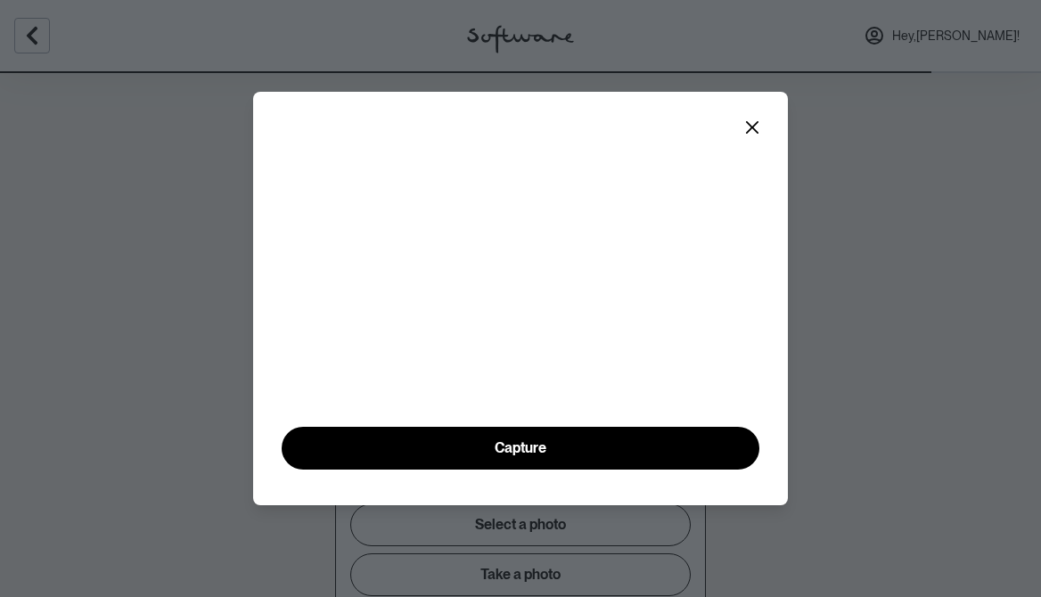
scroll to position [43, 0]
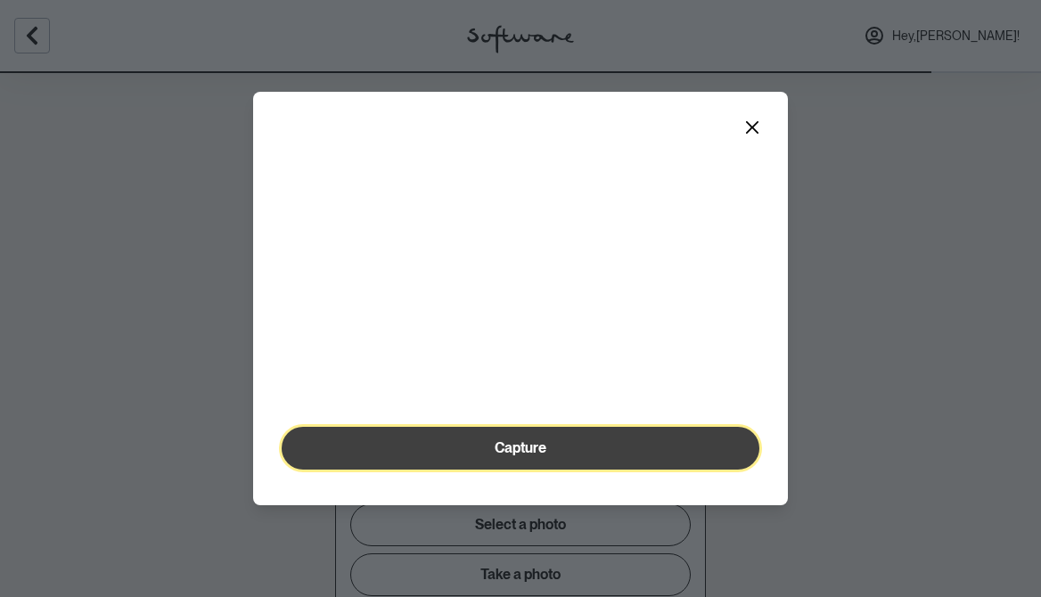
click at [523, 456] on span "Capture" at bounding box center [520, 447] width 52 height 17
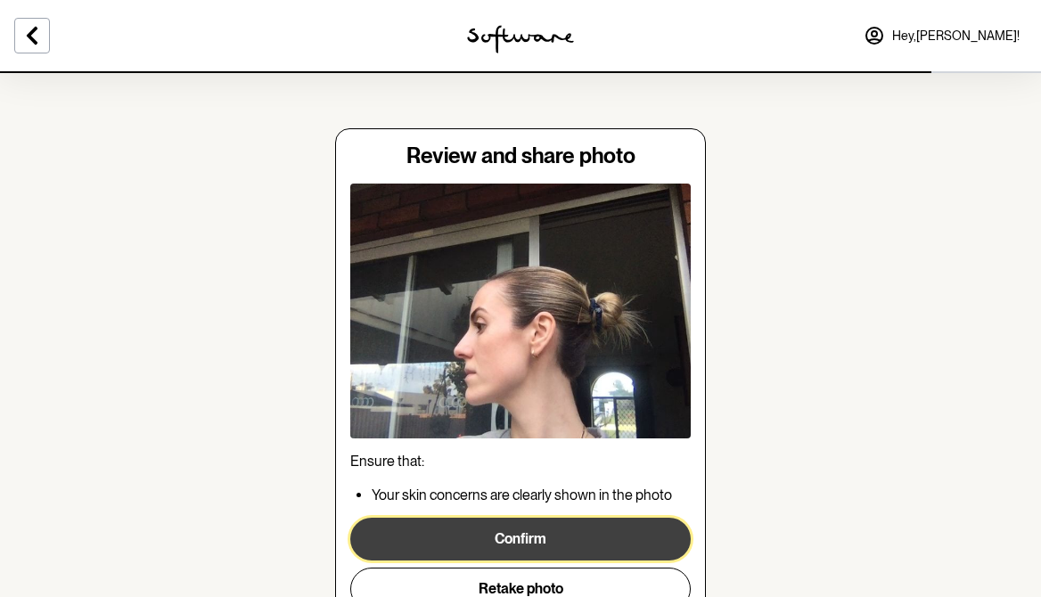
click at [519, 522] on button "Confirm" at bounding box center [520, 539] width 340 height 43
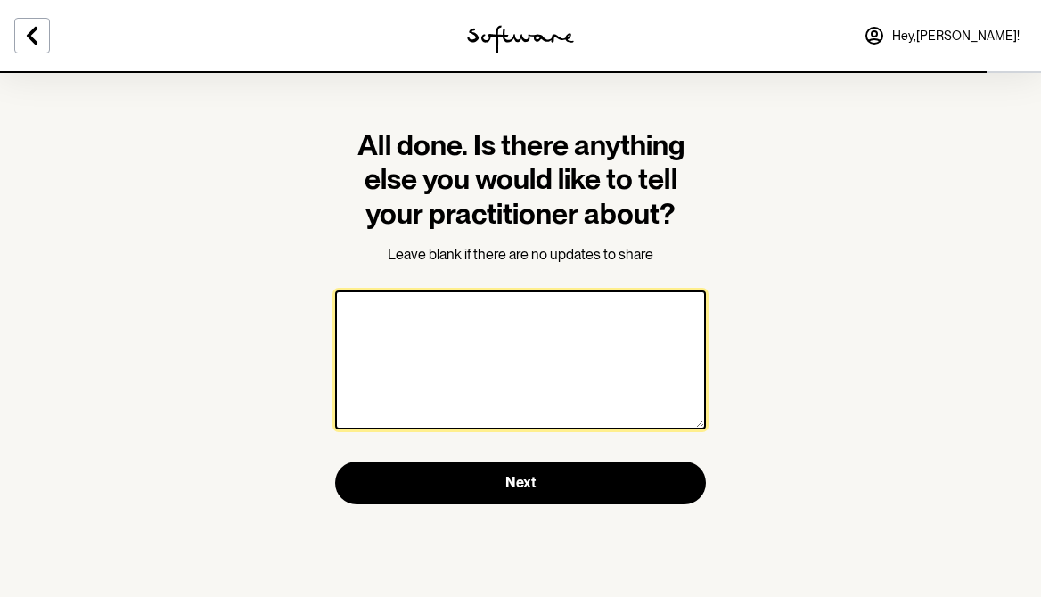
click at [597, 390] on textarea at bounding box center [520, 359] width 371 height 139
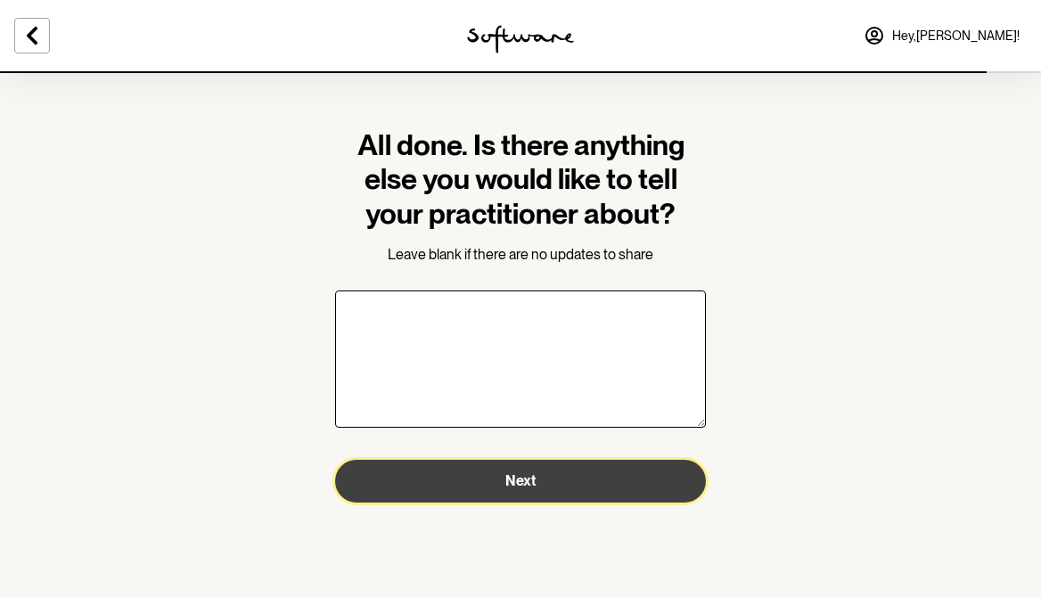
click at [589, 476] on button "Next" at bounding box center [520, 481] width 371 height 43
